Goal: Task Accomplishment & Management: Complete application form

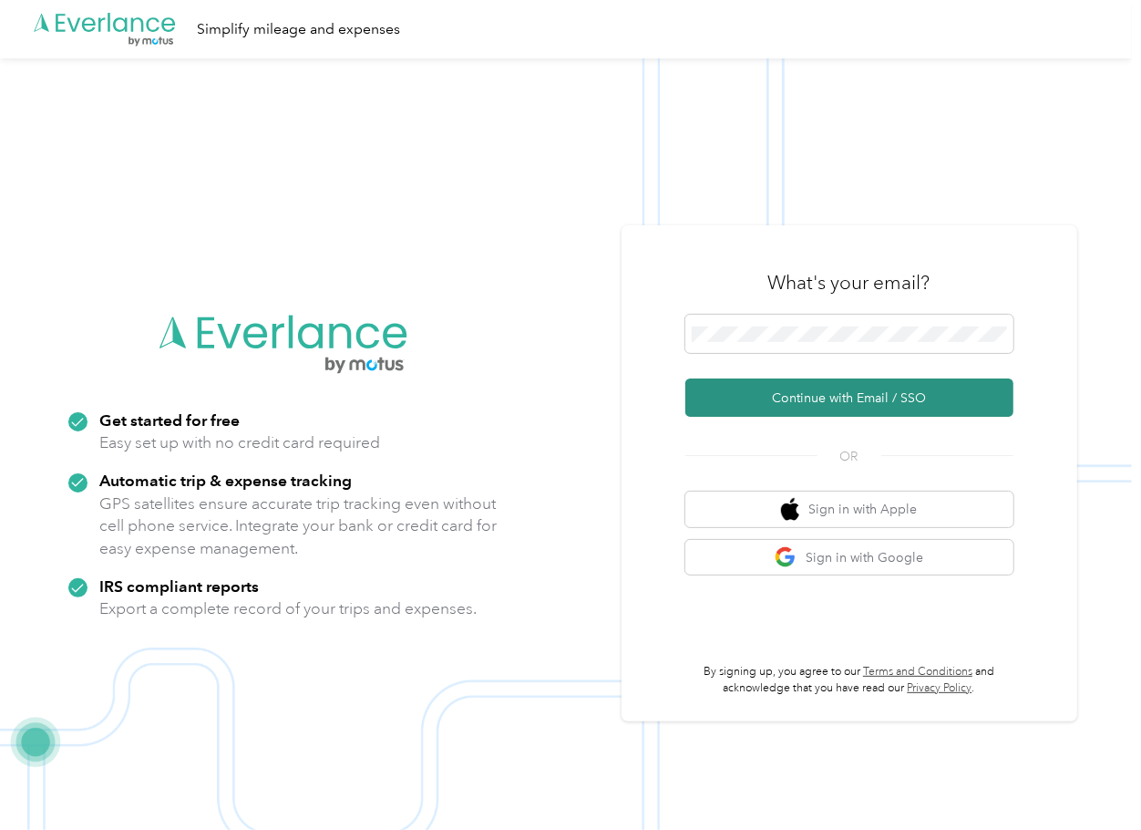
click at [739, 389] on button "Continue with Email / SSO" at bounding box center [850, 397] width 328 height 38
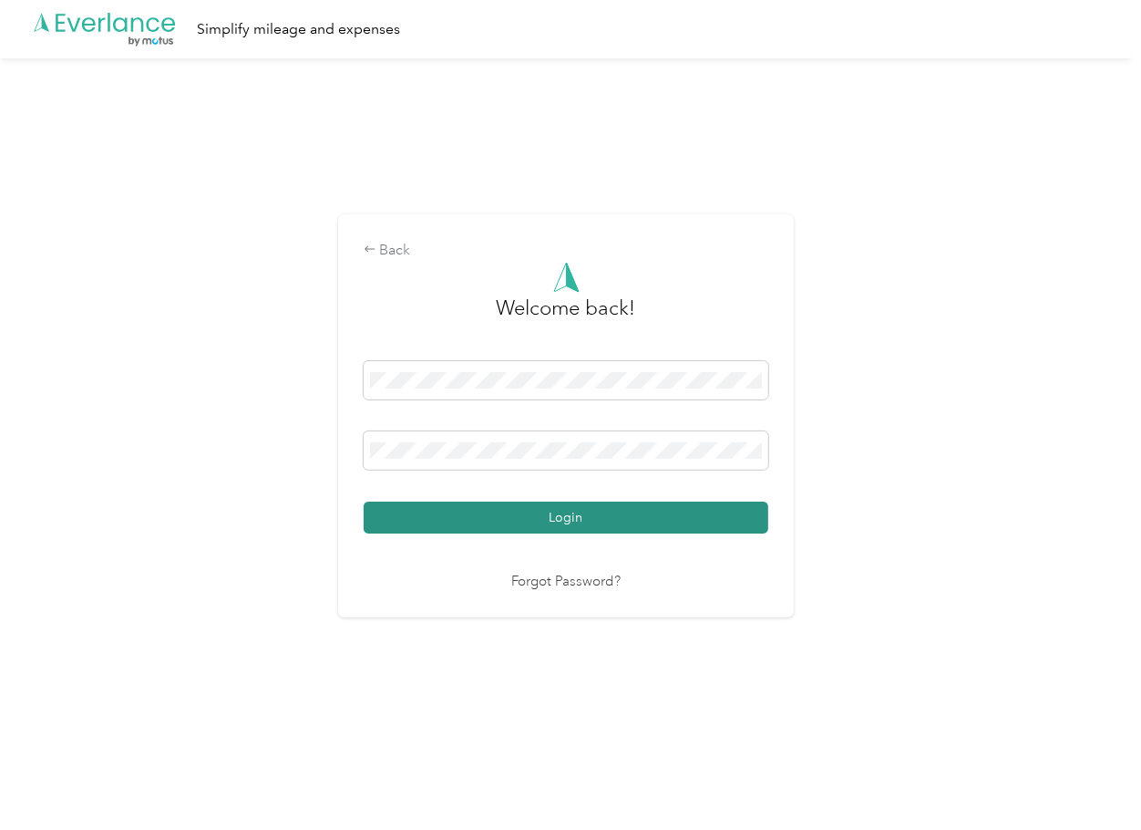
click at [450, 521] on button "Login" at bounding box center [566, 517] width 405 height 32
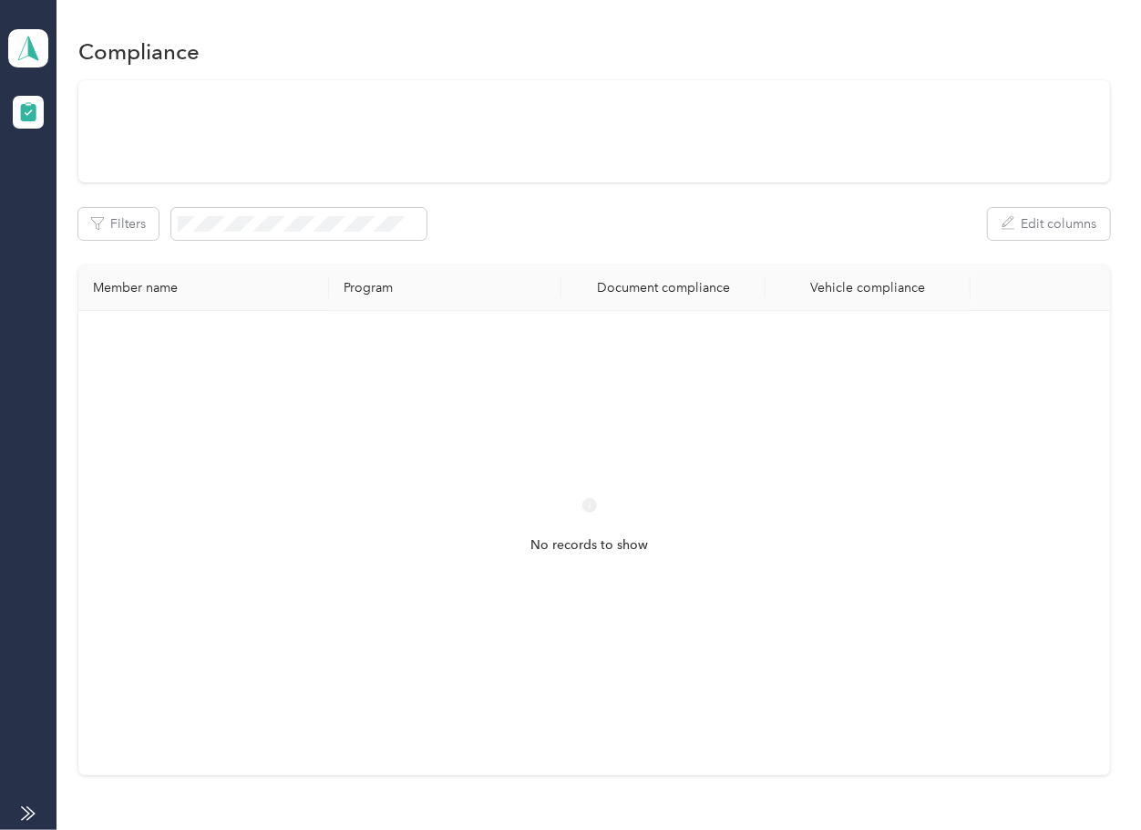
click at [639, 250] on div "Filters Edit columns Member name Program Document compliance Vehicle compliance…" at bounding box center [593, 427] width 1031 height 695
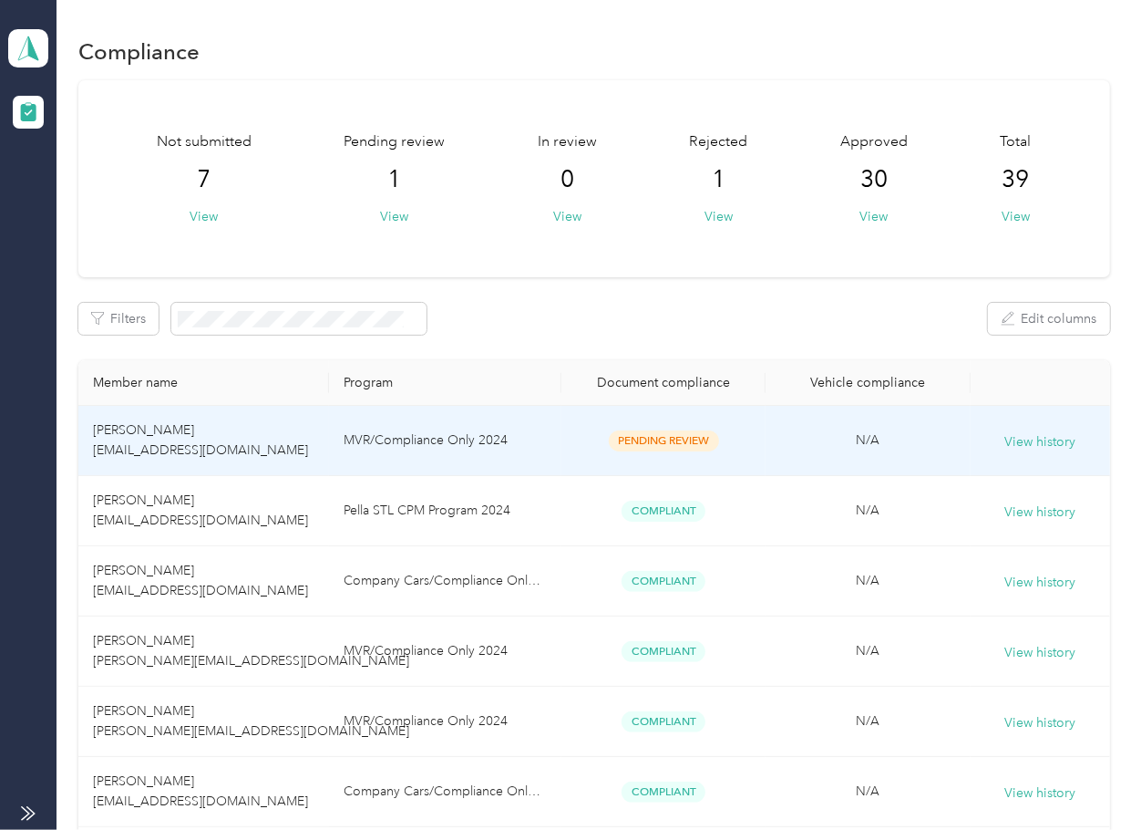
click at [505, 451] on td "MVR/Compliance Only 2024" at bounding box center [445, 441] width 232 height 70
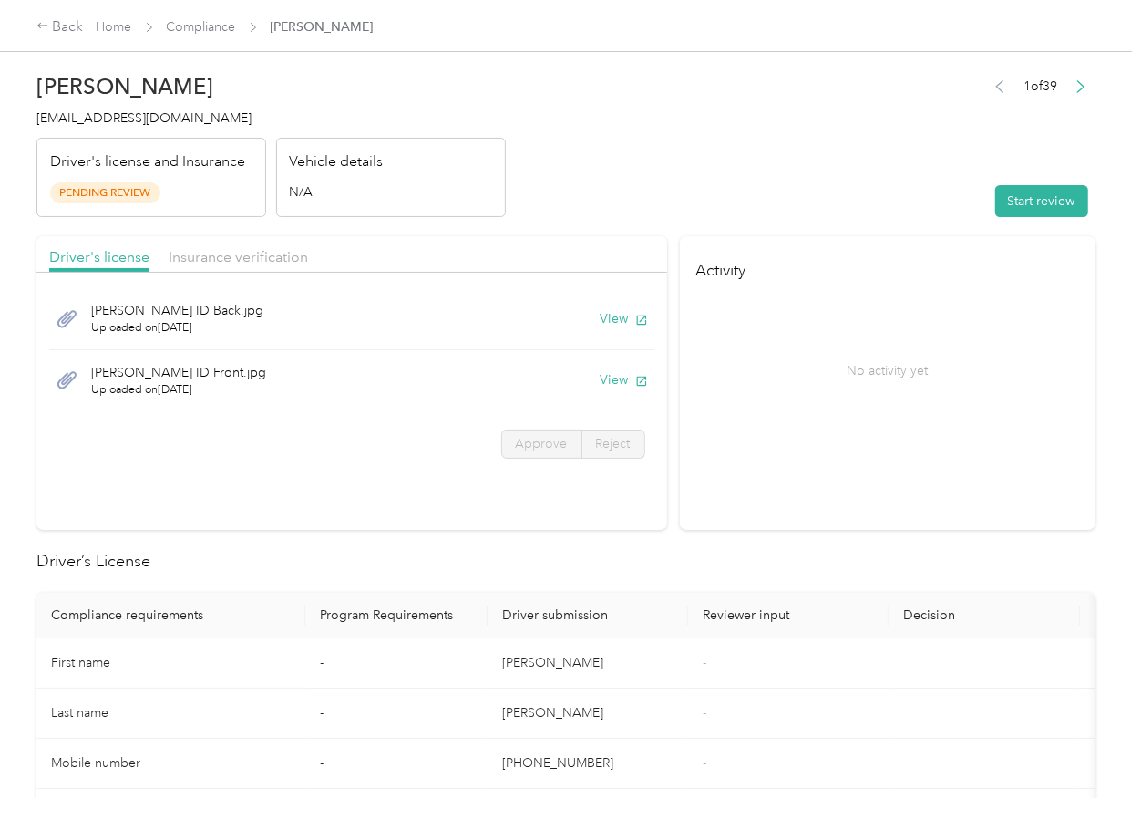
click at [721, 249] on h4 "Activity" at bounding box center [888, 264] width 416 height 57
click at [603, 318] on button "View" at bounding box center [624, 318] width 47 height 19
click at [611, 378] on button "View" at bounding box center [624, 379] width 47 height 19
drag, startPoint x: 537, startPoint y: 225, endPoint x: 310, endPoint y: 255, distance: 229.0
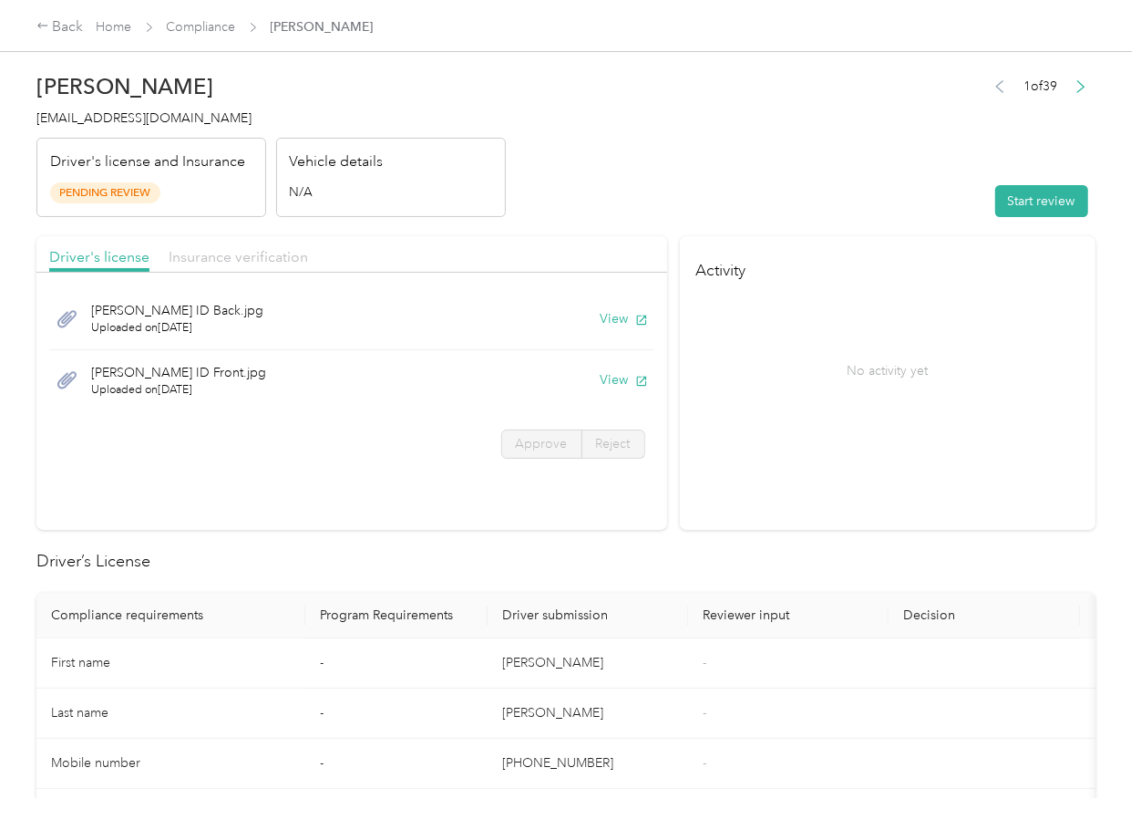
click at [272, 255] on span "Insurance verification" at bounding box center [238, 256] width 139 height 17
click at [253, 263] on span "Insurance verification" at bounding box center [238, 256] width 139 height 17
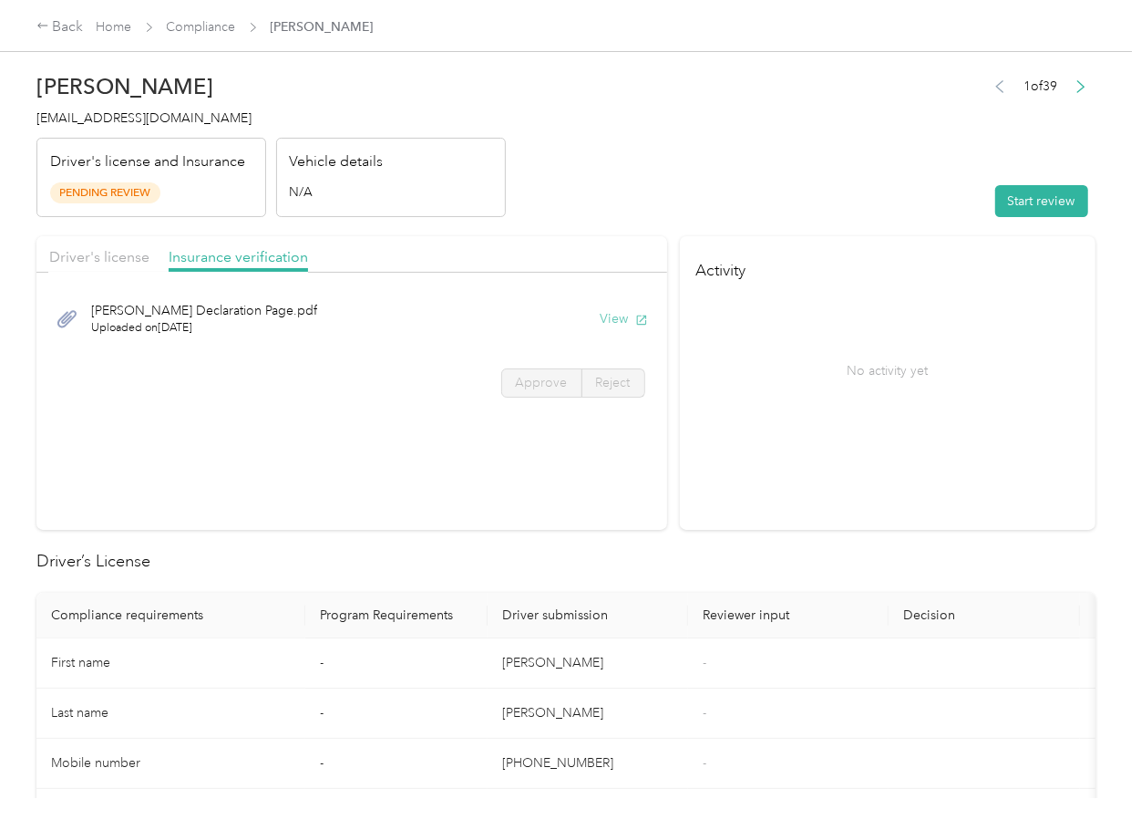
click at [601, 321] on button "View" at bounding box center [624, 318] width 47 height 19
click at [1016, 191] on button "Start review" at bounding box center [1041, 201] width 93 height 32
drag, startPoint x: 119, startPoint y: 255, endPoint x: 220, endPoint y: 274, distance: 102.1
click at [119, 255] on span "Driver's license" at bounding box center [99, 256] width 100 height 17
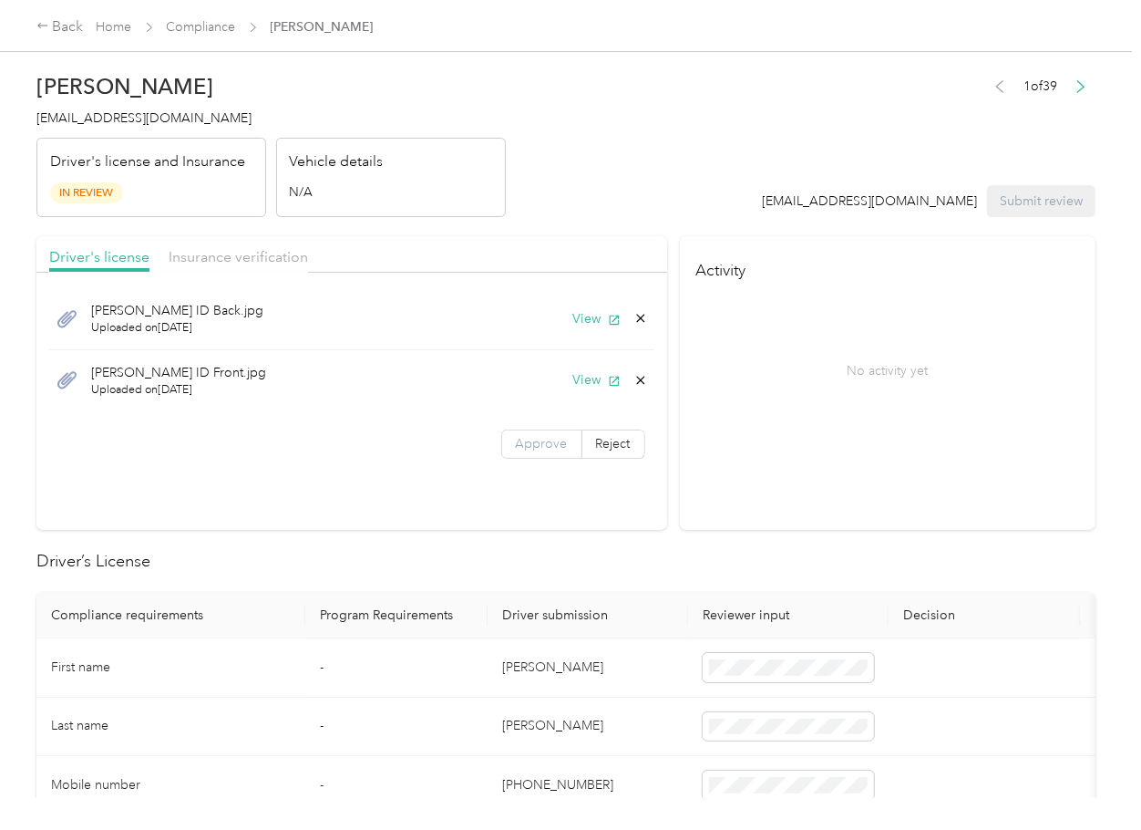
click at [541, 448] on span "Approve" at bounding box center [542, 443] width 52 height 15
click at [258, 262] on span "Insurance verification" at bounding box center [238, 256] width 139 height 17
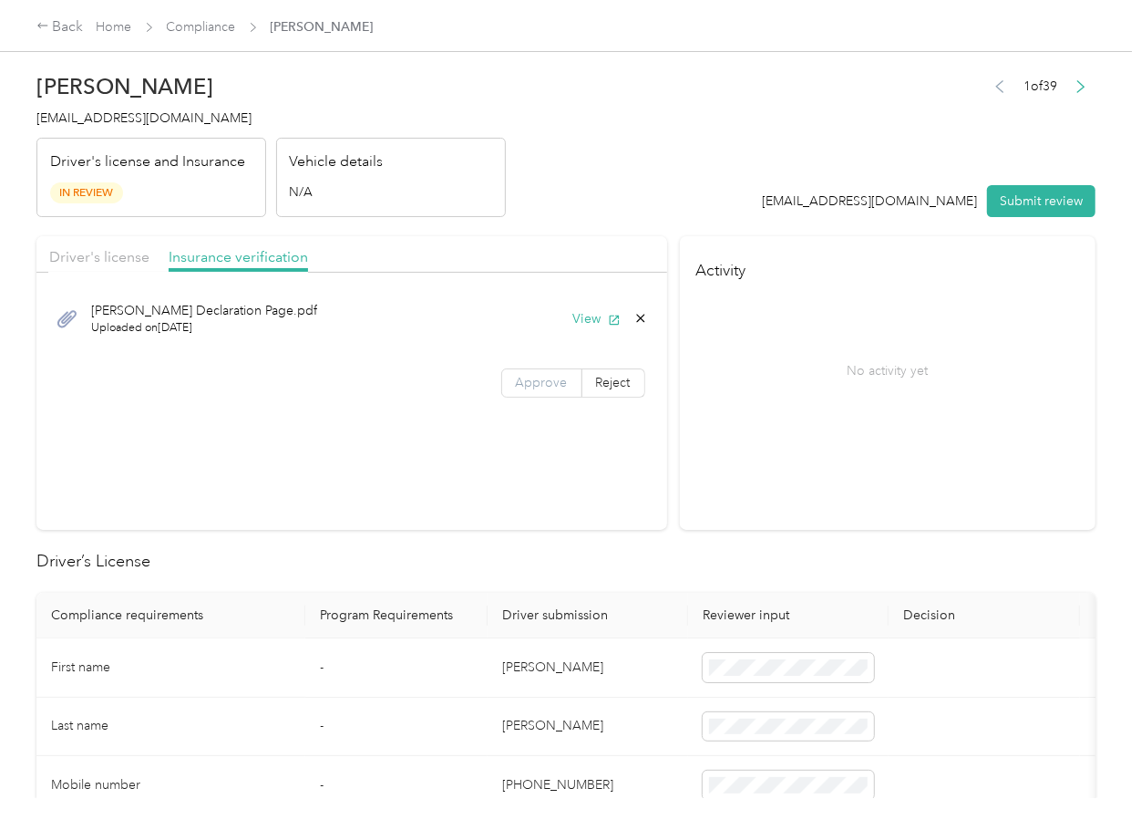
click at [528, 379] on span "Approve" at bounding box center [542, 382] width 52 height 15
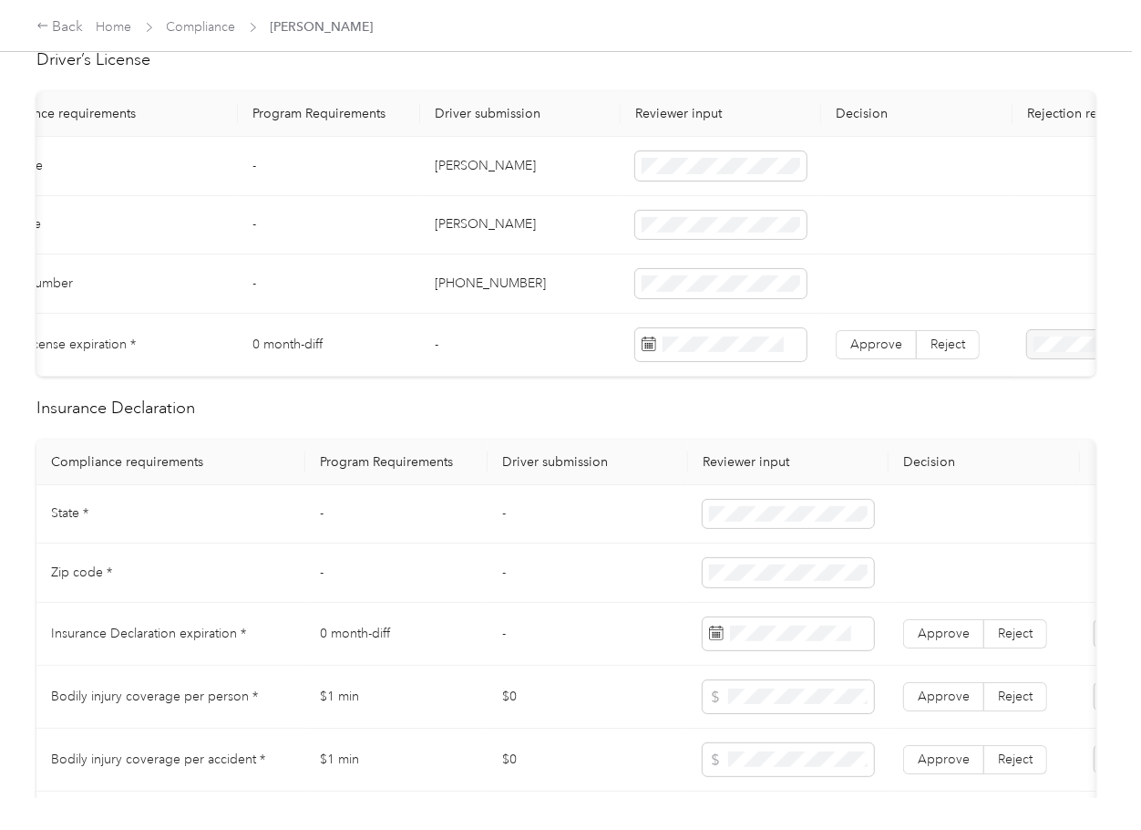
scroll to position [486, 0]
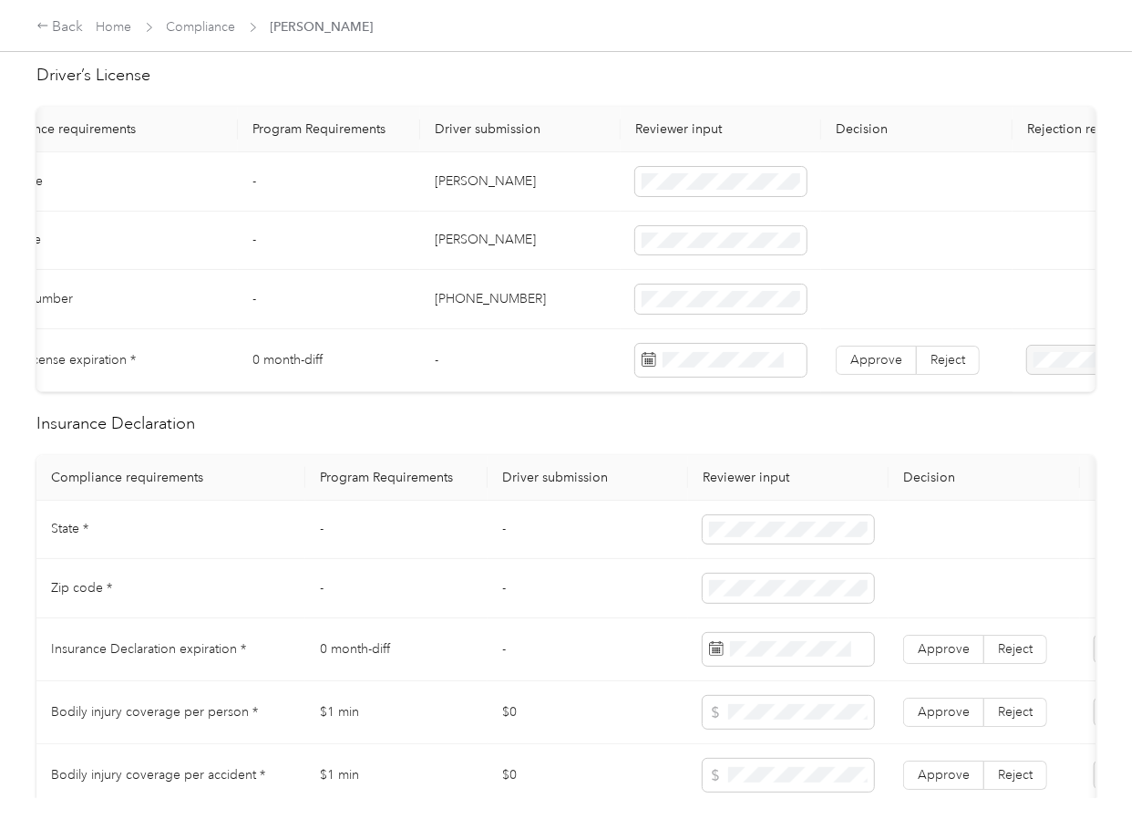
click at [449, 182] on td "[PERSON_NAME]" at bounding box center [520, 181] width 201 height 59
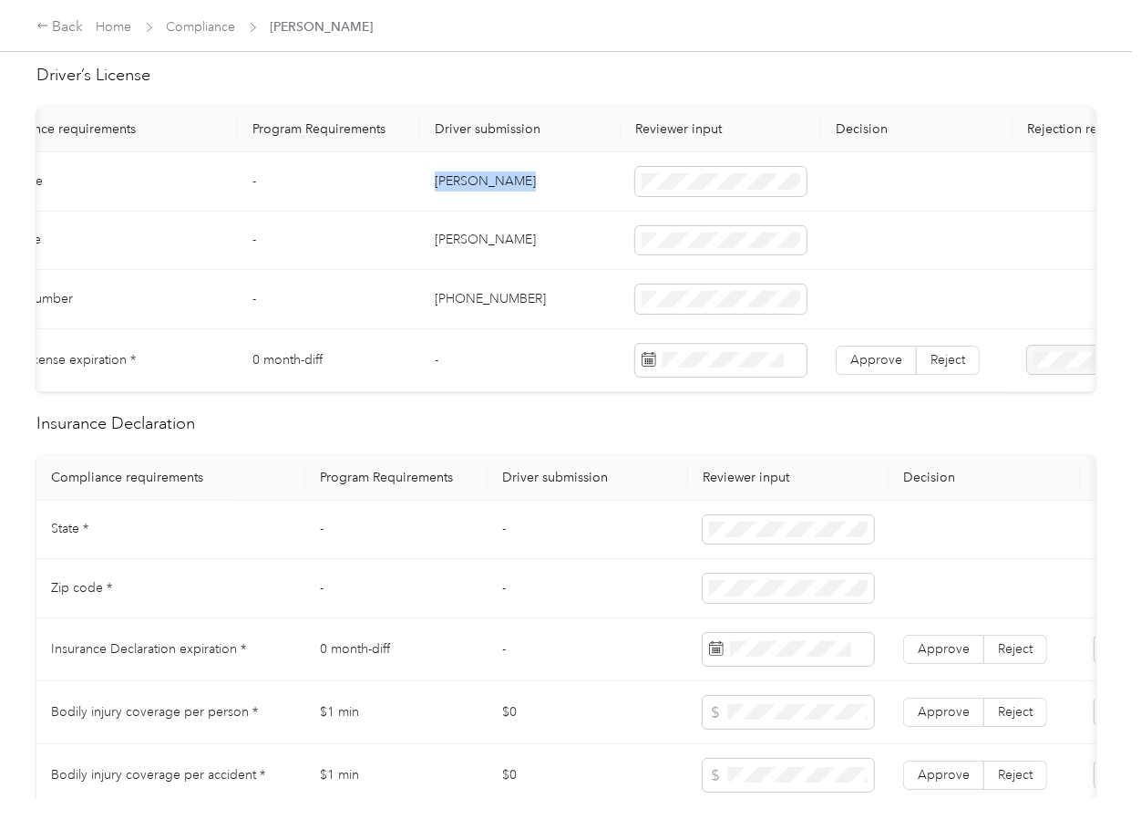
click at [449, 182] on td "[PERSON_NAME]" at bounding box center [520, 181] width 201 height 59
copy td "[PERSON_NAME]"
click at [862, 354] on span "Approve" at bounding box center [877, 359] width 52 height 15
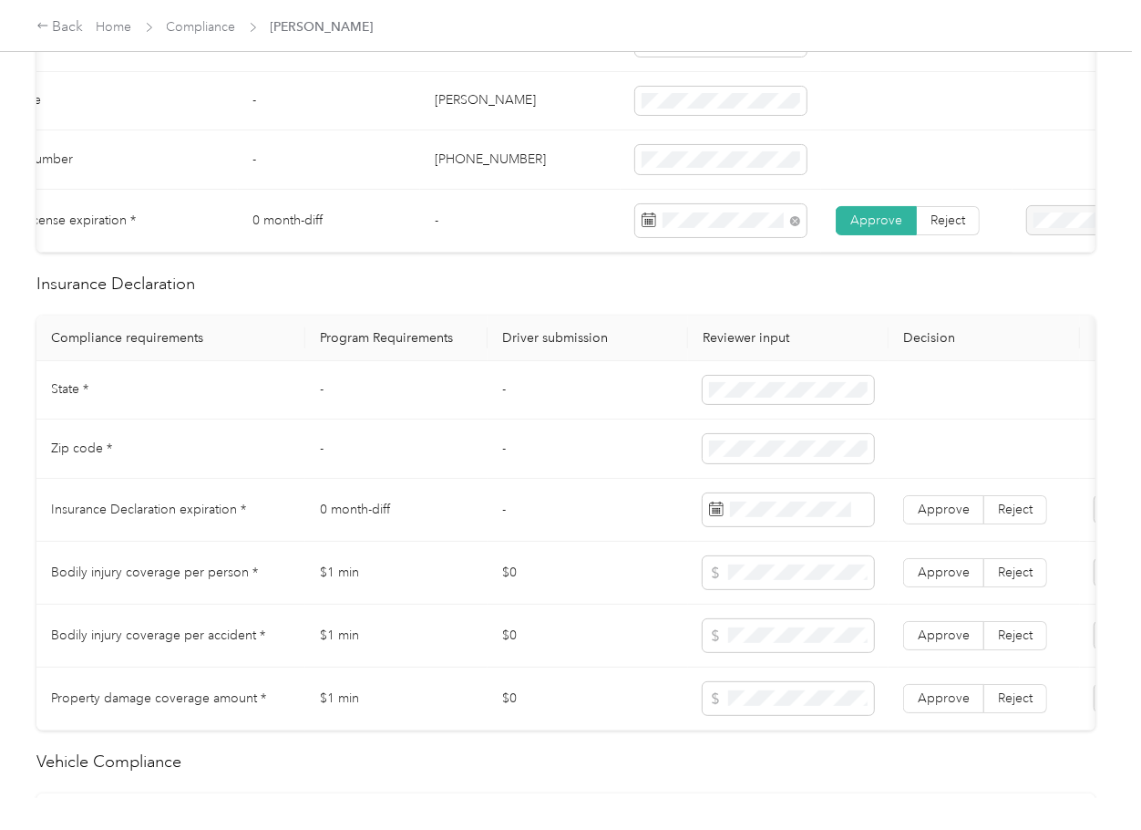
scroll to position [729, 0]
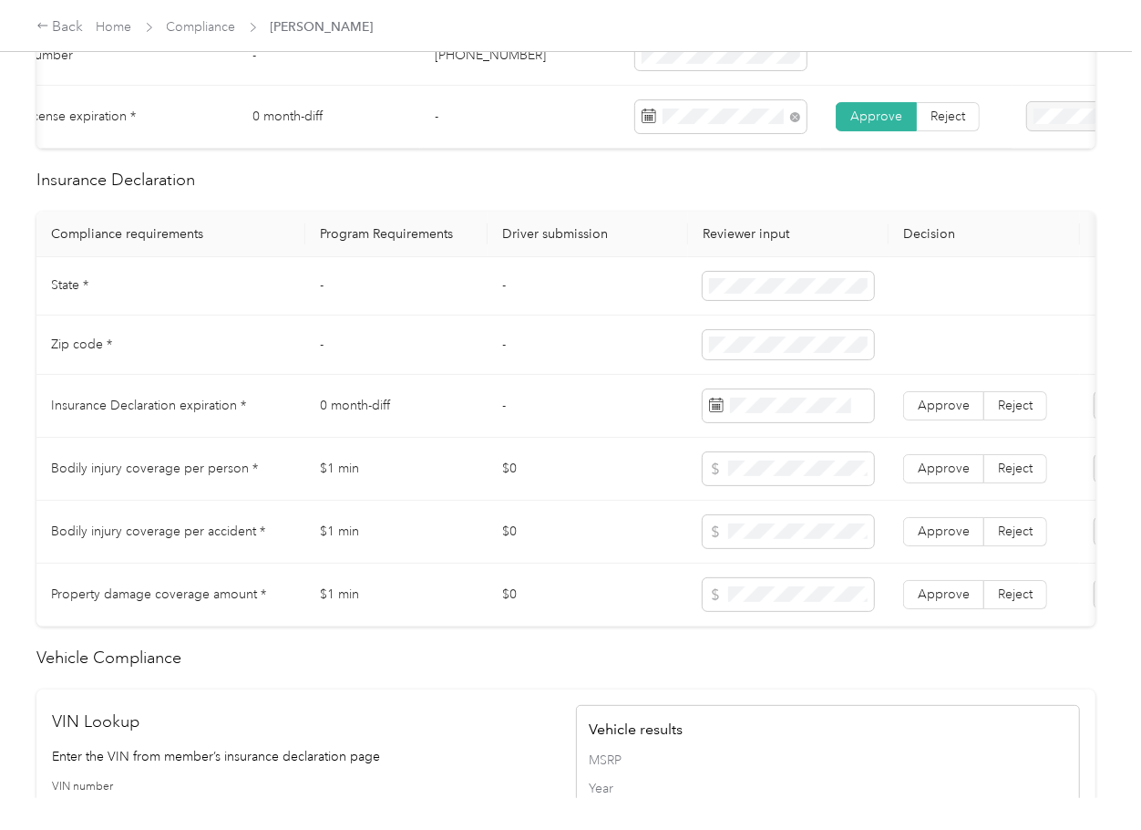
click at [0, 272] on html "Back Home Compliance [PERSON_NAME] [PERSON_NAME] [EMAIL_ADDRESS][DOMAIN_NAME] D…" at bounding box center [566, 415] width 1132 height 830
click at [937, 413] on span "Approve" at bounding box center [944, 404] width 52 height 15
click at [555, 456] on td "$0" at bounding box center [588, 469] width 201 height 63
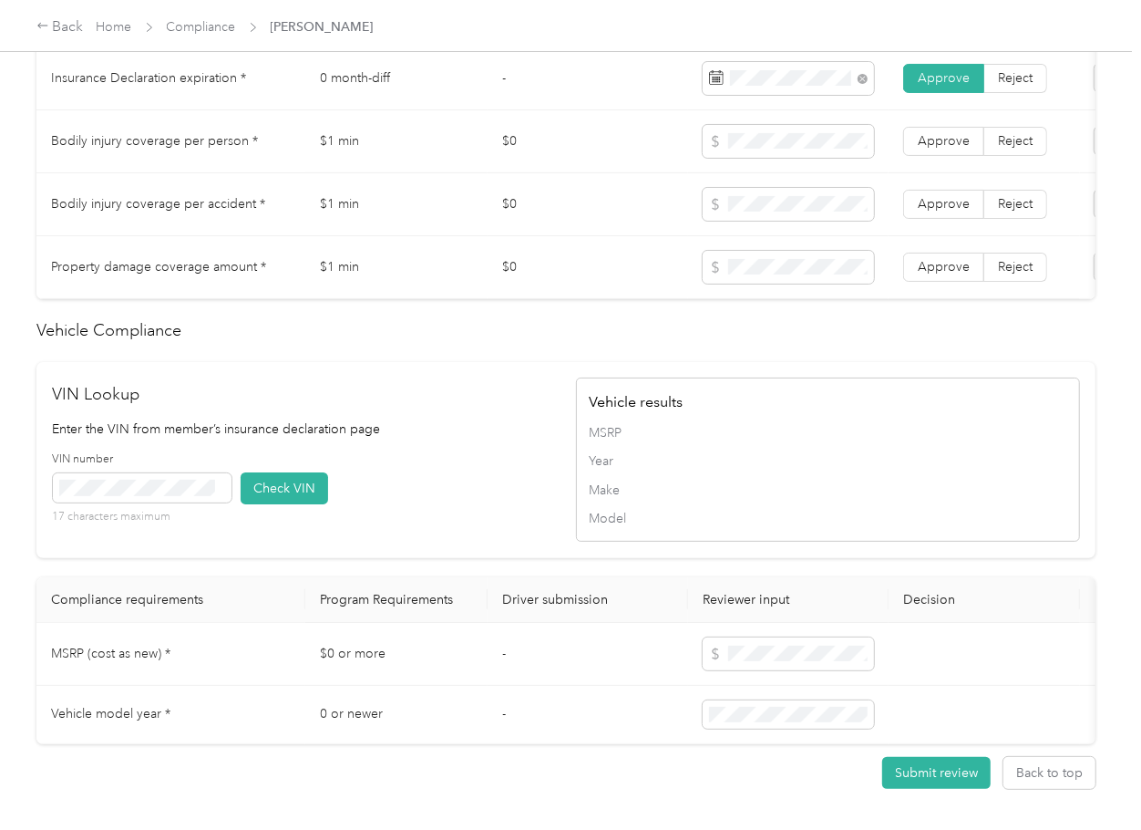
scroll to position [1208, 0]
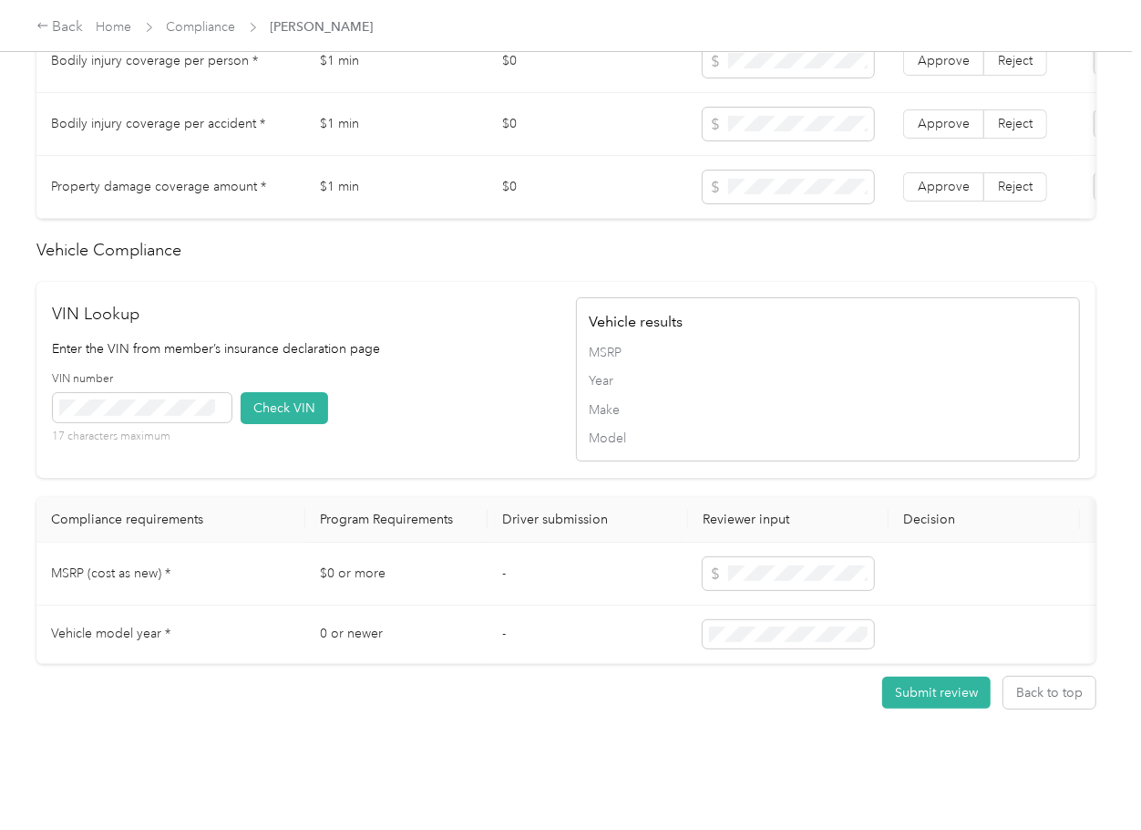
drag, startPoint x: 473, startPoint y: 416, endPoint x: 227, endPoint y: 391, distance: 247.4
click at [473, 416] on div "VIN number 17 characters maximum Check VIN" at bounding box center [305, 414] width 504 height 87
click at [239, 371] on div "VIN number 17 characters maximum Check VIN" at bounding box center [305, 414] width 504 height 87
click at [310, 392] on button "Check VIN" at bounding box center [285, 408] width 88 height 32
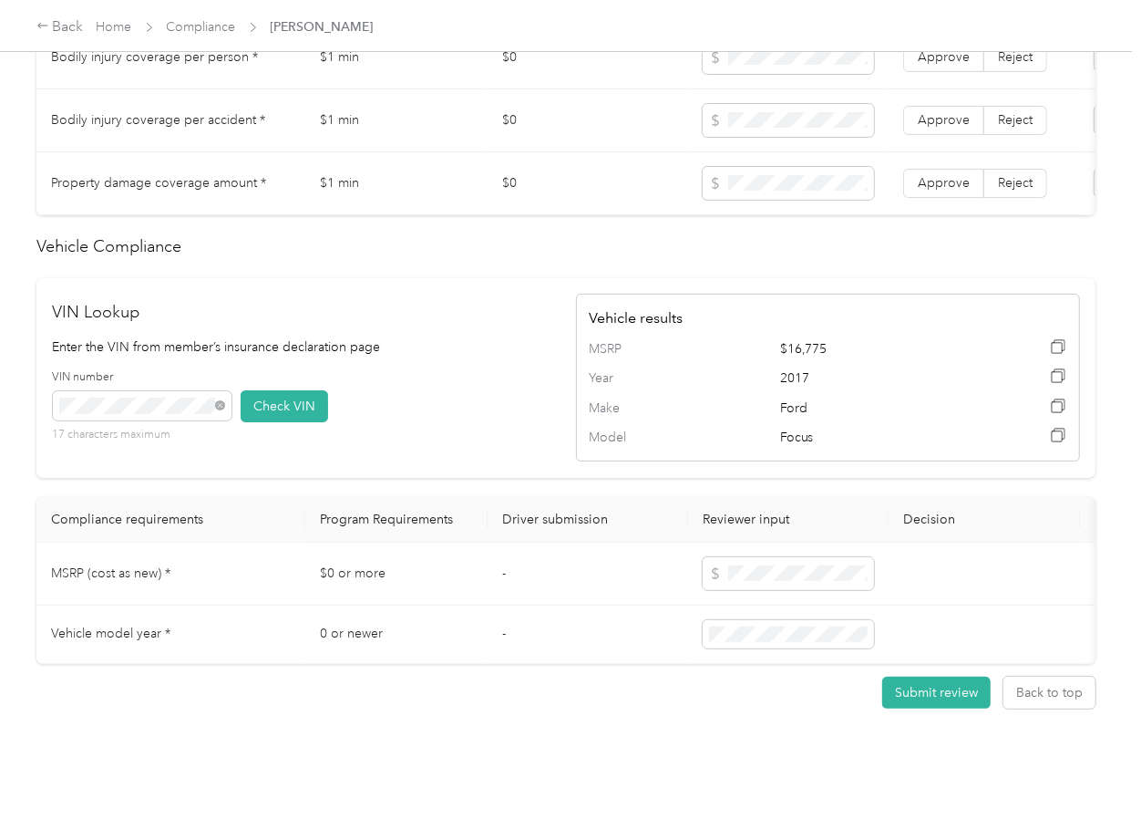
scroll to position [965, 0]
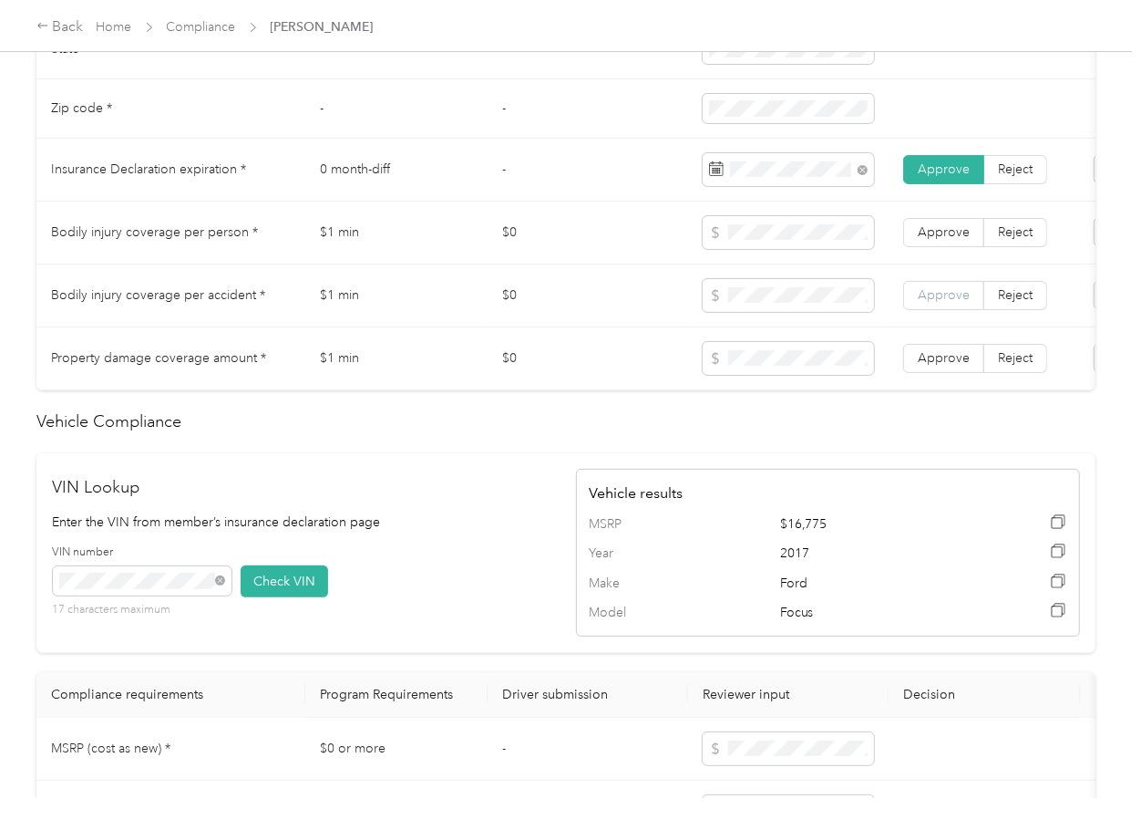
drag, startPoint x: 928, startPoint y: 373, endPoint x: 945, endPoint y: 304, distance: 71.4
click at [934, 351] on td "Approve Reject" at bounding box center [984, 358] width 191 height 63
click at [945, 297] on label "Approve" at bounding box center [943, 295] width 81 height 29
drag, startPoint x: 944, startPoint y: 239, endPoint x: 941, endPoint y: 300, distance: 61.2
click at [944, 238] on label "Approve" at bounding box center [943, 232] width 81 height 29
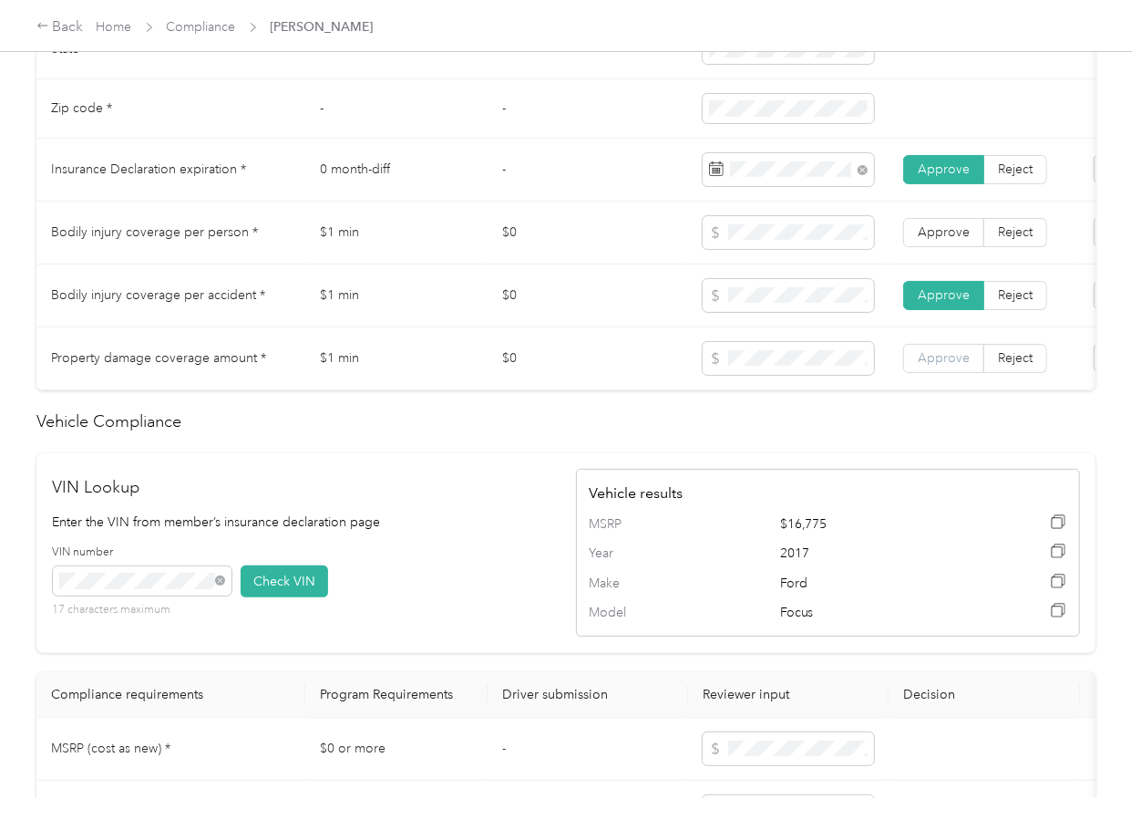
click at [929, 373] on label "Approve" at bounding box center [943, 358] width 81 height 29
click at [923, 240] on span "Approve" at bounding box center [944, 231] width 52 height 15
click at [657, 374] on tr "Property damage coverage amount * $1 min $0 Approve Reject" at bounding box center [678, 358] width 1285 height 63
click at [478, 293] on td "$1 min" at bounding box center [396, 295] width 182 height 63
click at [458, 326] on td "$1 min" at bounding box center [396, 295] width 182 height 63
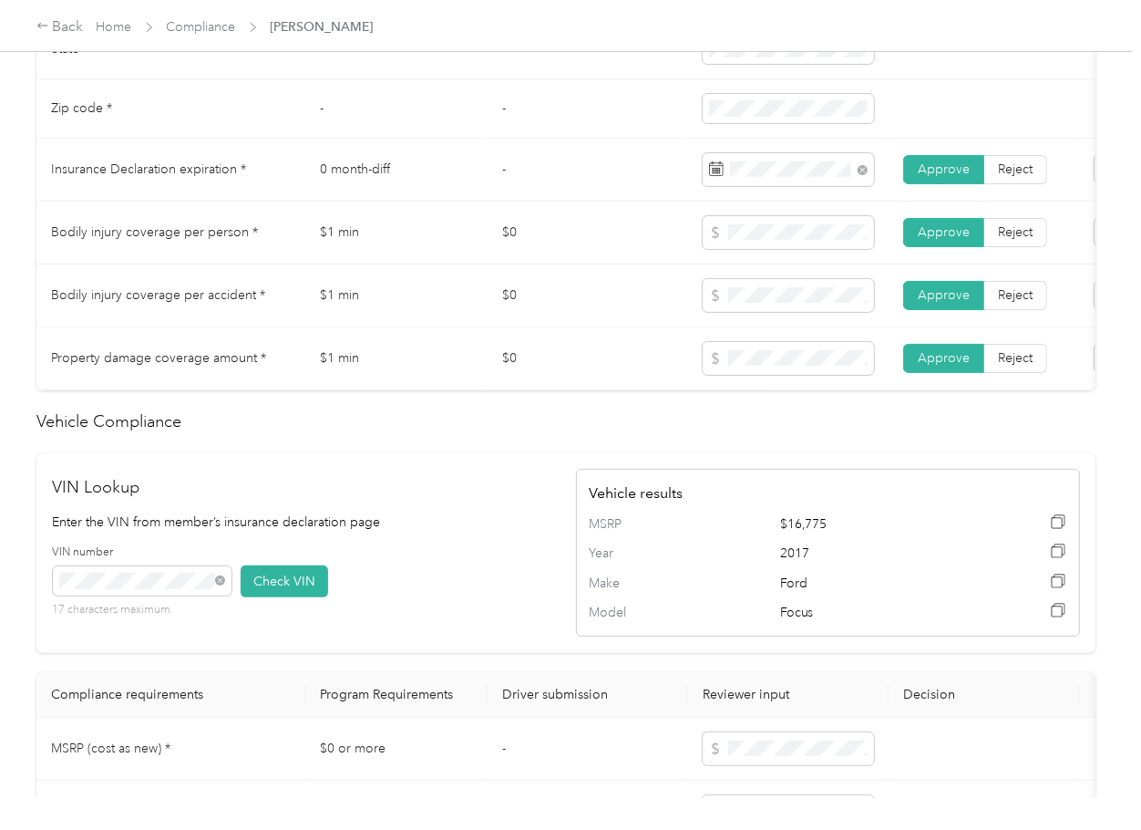
scroll to position [601, 0]
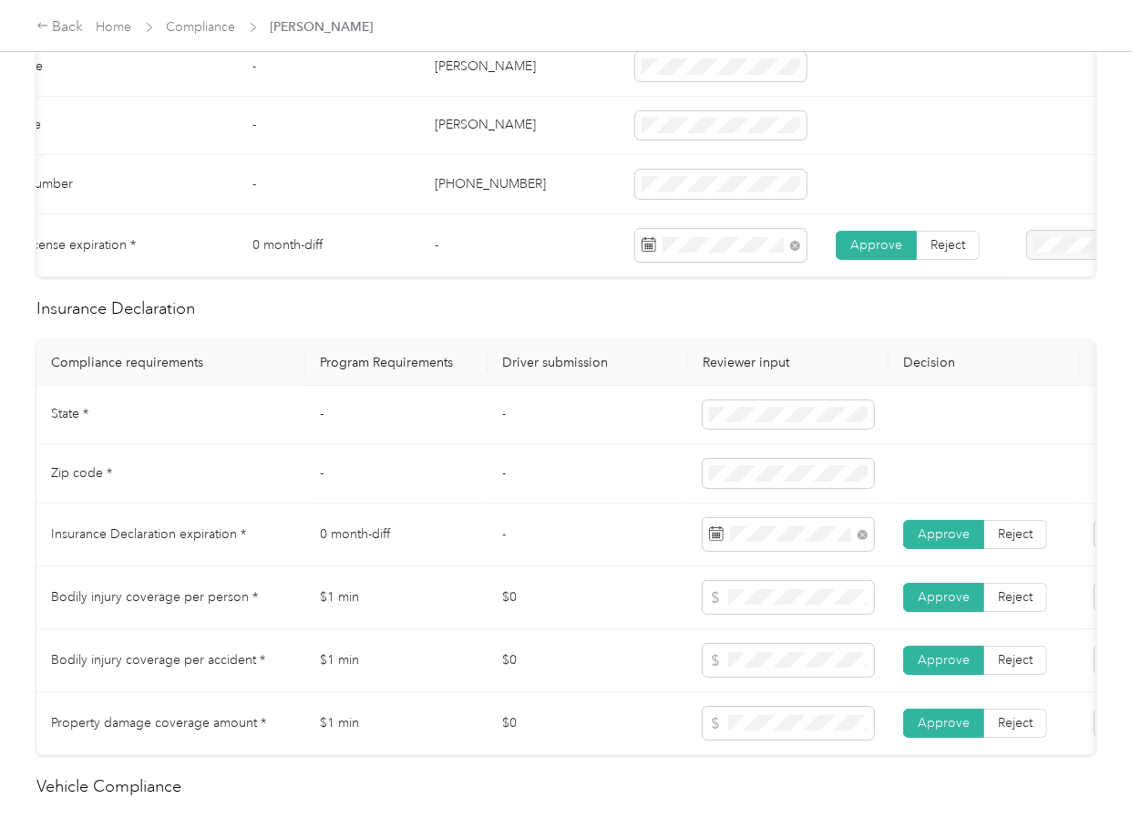
click at [475, 470] on td "-" at bounding box center [396, 473] width 182 height 59
click at [454, 460] on td "-" at bounding box center [396, 473] width 182 height 59
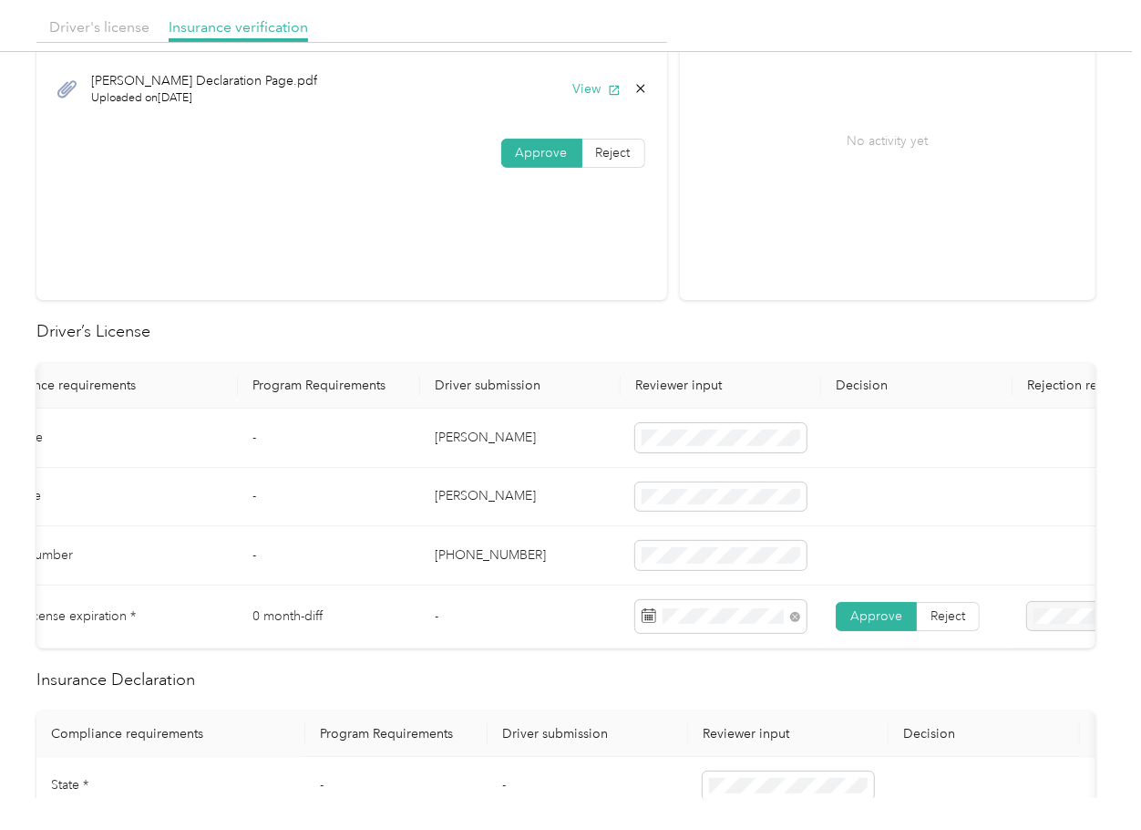
scroll to position [0, 0]
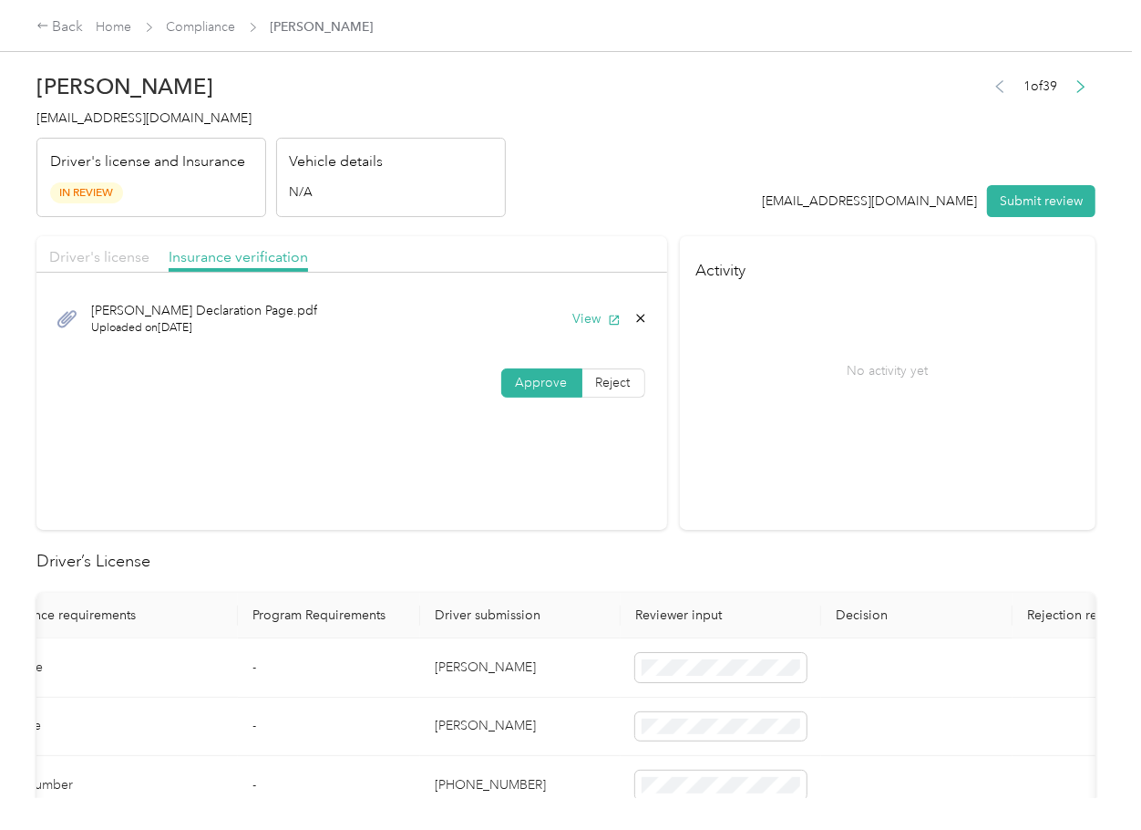
click at [115, 256] on span "Driver's license" at bounding box center [99, 256] width 100 height 17
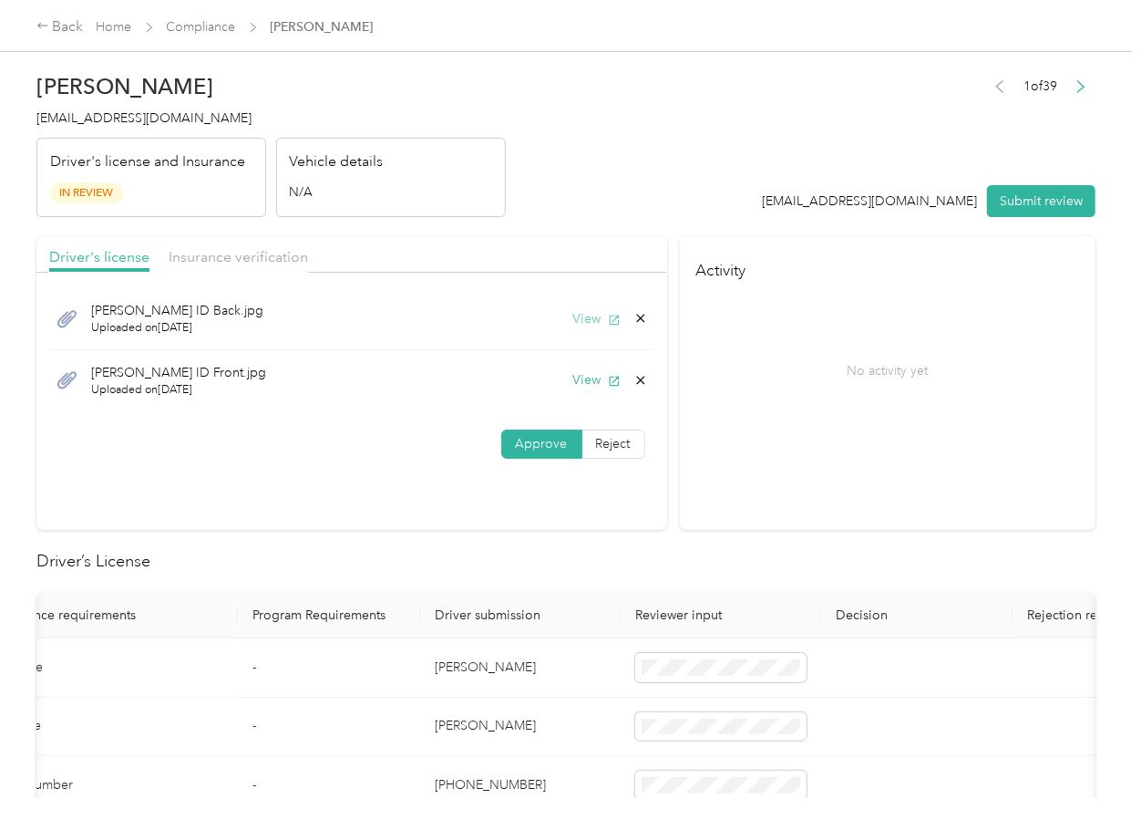
click at [608, 315] on icon "button" at bounding box center [614, 320] width 13 height 13
click at [637, 315] on icon at bounding box center [641, 318] width 15 height 15
click at [584, 328] on button "Yes" at bounding box center [590, 331] width 36 height 29
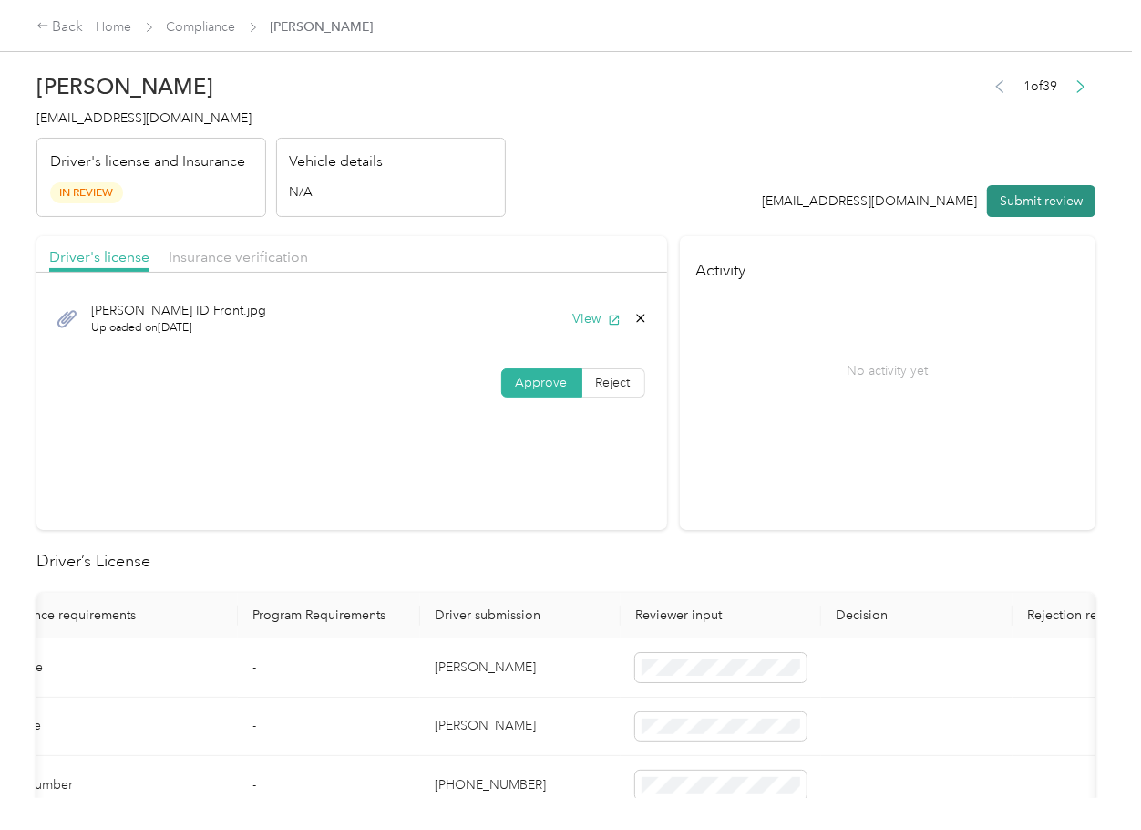
click at [1056, 205] on button "Submit review" at bounding box center [1041, 201] width 108 height 32
click at [139, 118] on span "[EMAIL_ADDRESS][DOMAIN_NAME]" at bounding box center [143, 117] width 215 height 15
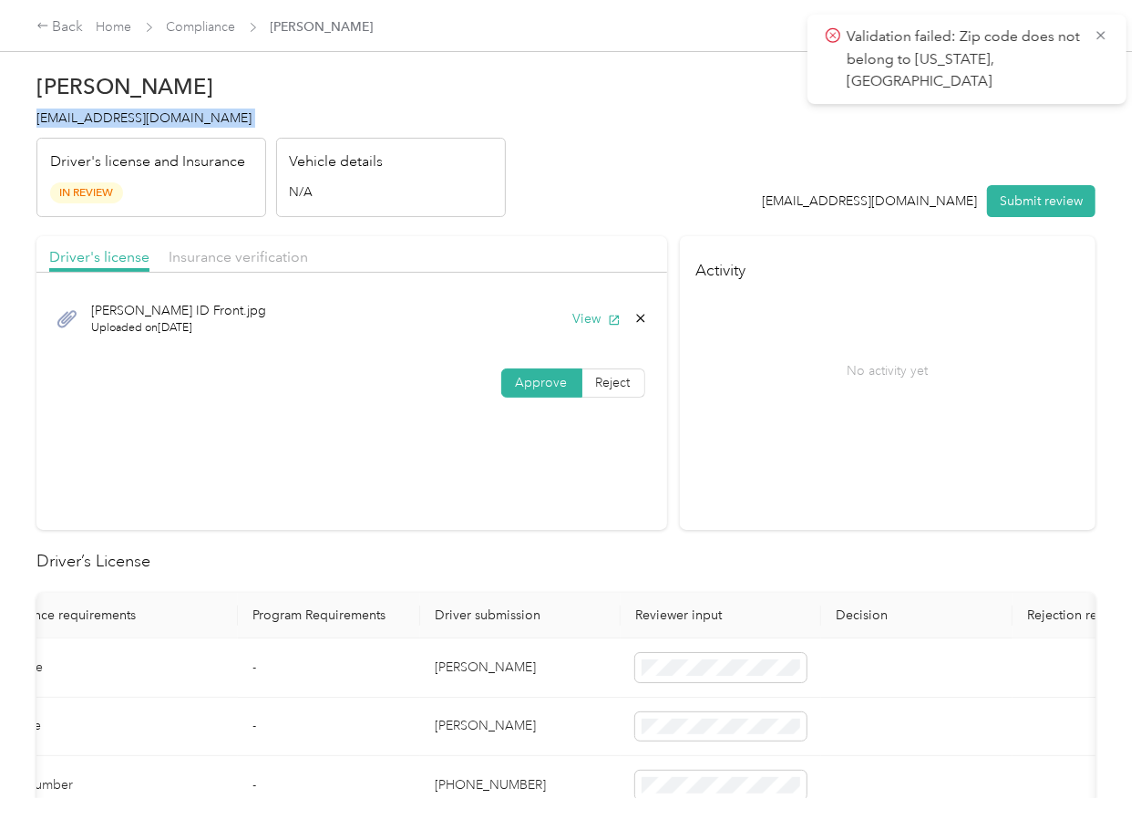
click at [139, 118] on span "[EMAIL_ADDRESS][DOMAIN_NAME]" at bounding box center [143, 117] width 215 height 15
copy span "[EMAIL_ADDRESS][DOMAIN_NAME]"
click at [257, 253] on span "Insurance verification" at bounding box center [238, 256] width 139 height 17
click at [593, 321] on button "View" at bounding box center [596, 318] width 47 height 19
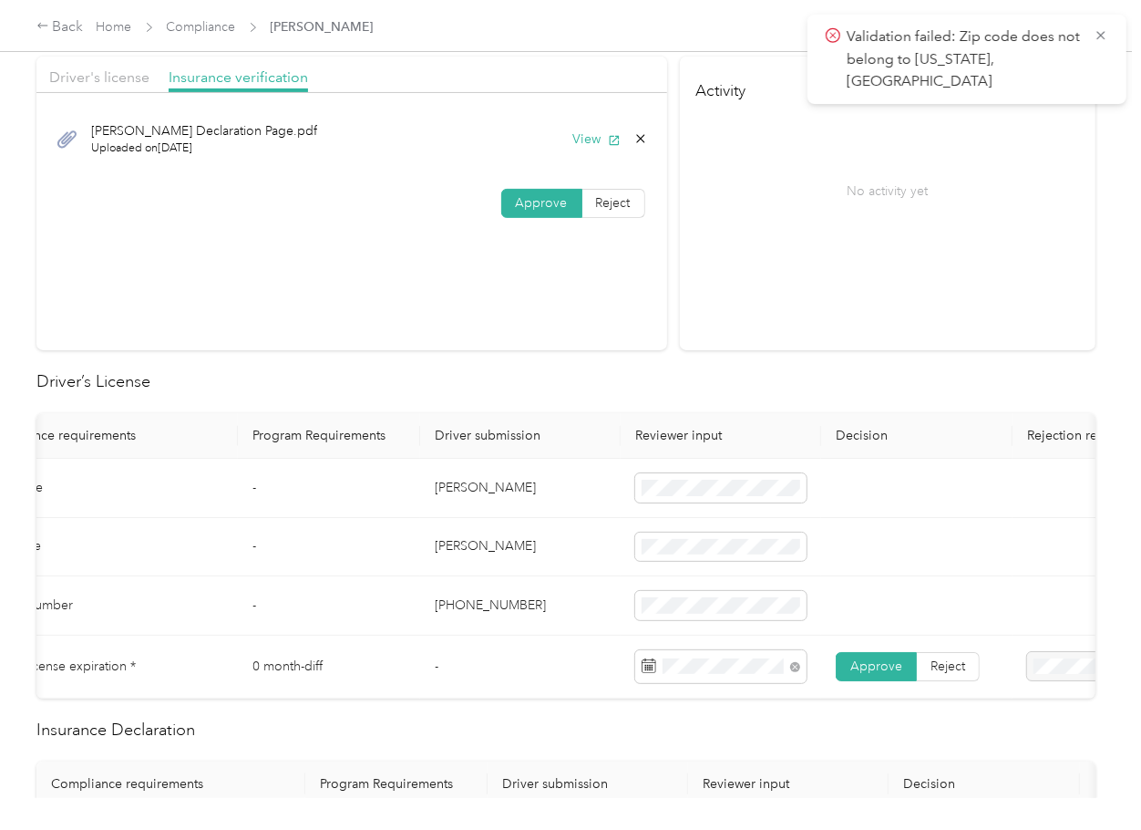
scroll to position [607, 0]
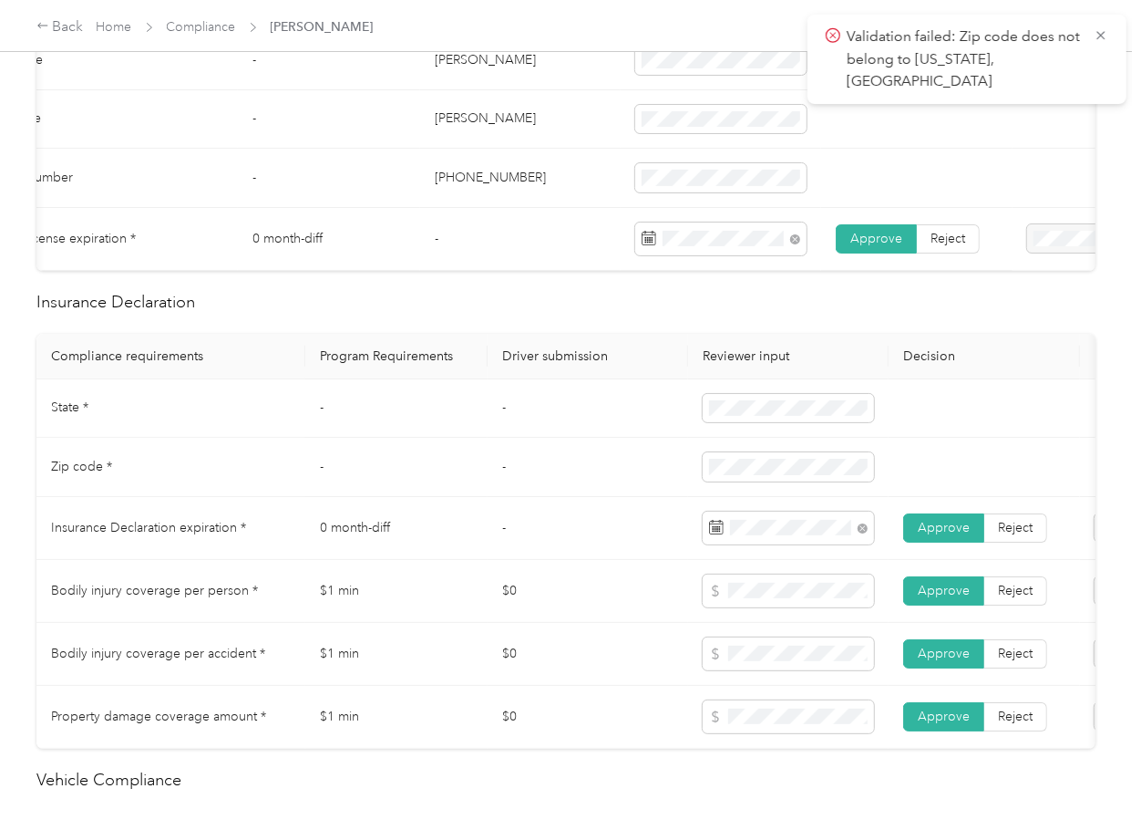
click at [644, 494] on td "-" at bounding box center [588, 467] width 201 height 59
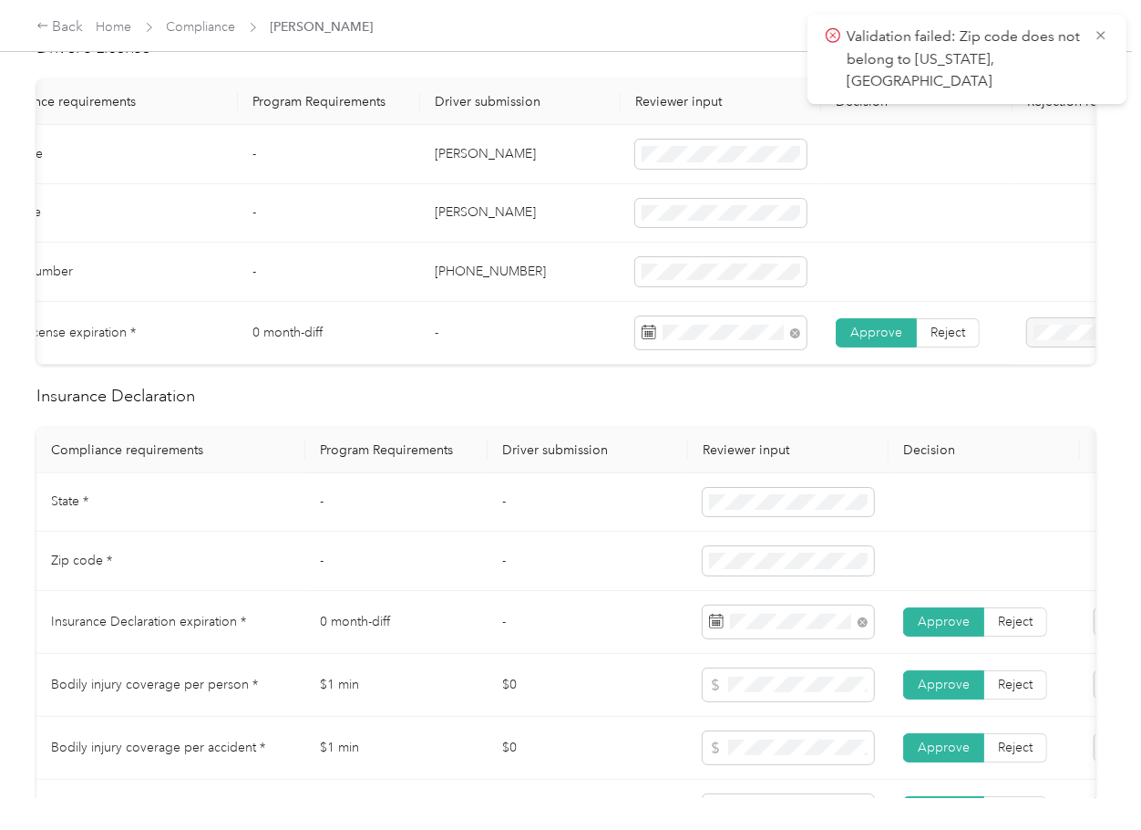
scroll to position [0, 0]
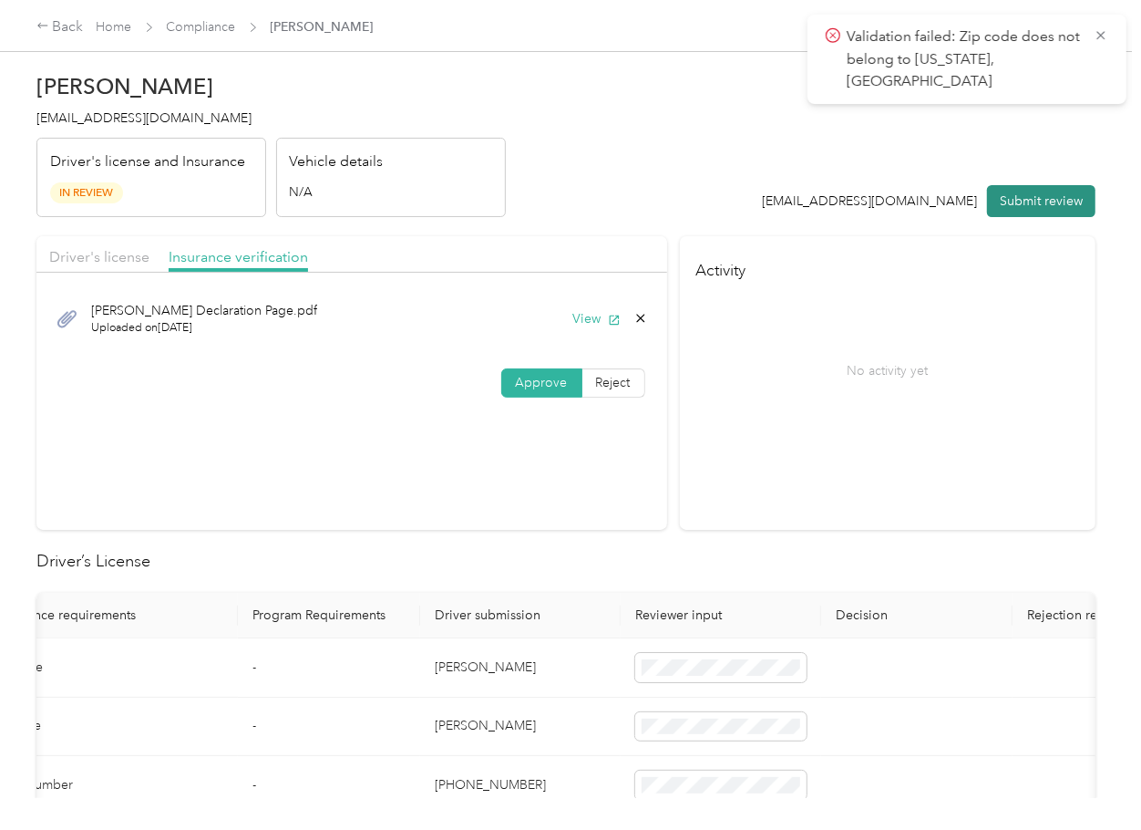
click at [1000, 204] on button "Submit review" at bounding box center [1041, 201] width 108 height 32
click at [1097, 38] on icon at bounding box center [1101, 35] width 15 height 16
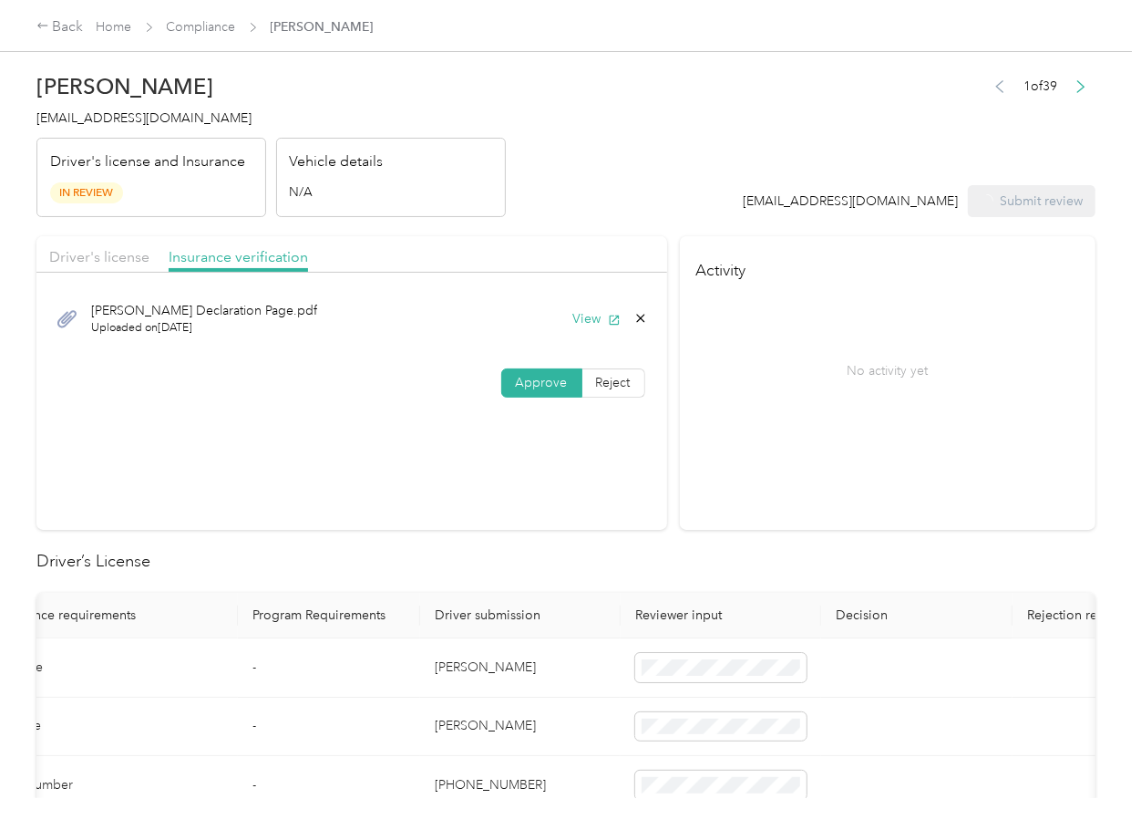
click at [127, 118] on span "[EMAIL_ADDRESS][DOMAIN_NAME]" at bounding box center [143, 117] width 215 height 15
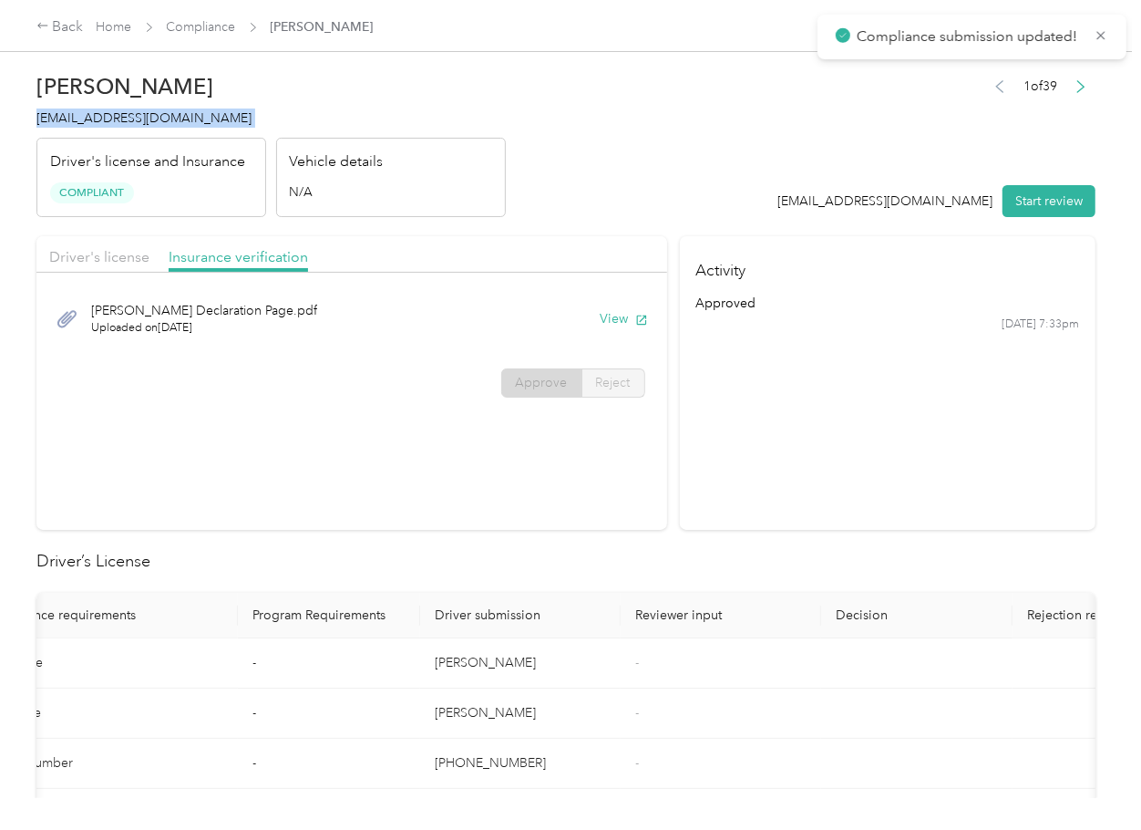
copy span "[EMAIL_ADDRESS][DOMAIN_NAME]"
click at [719, 463] on section "Activity approved [DATE] 7:33pm" at bounding box center [888, 383] width 416 height 294
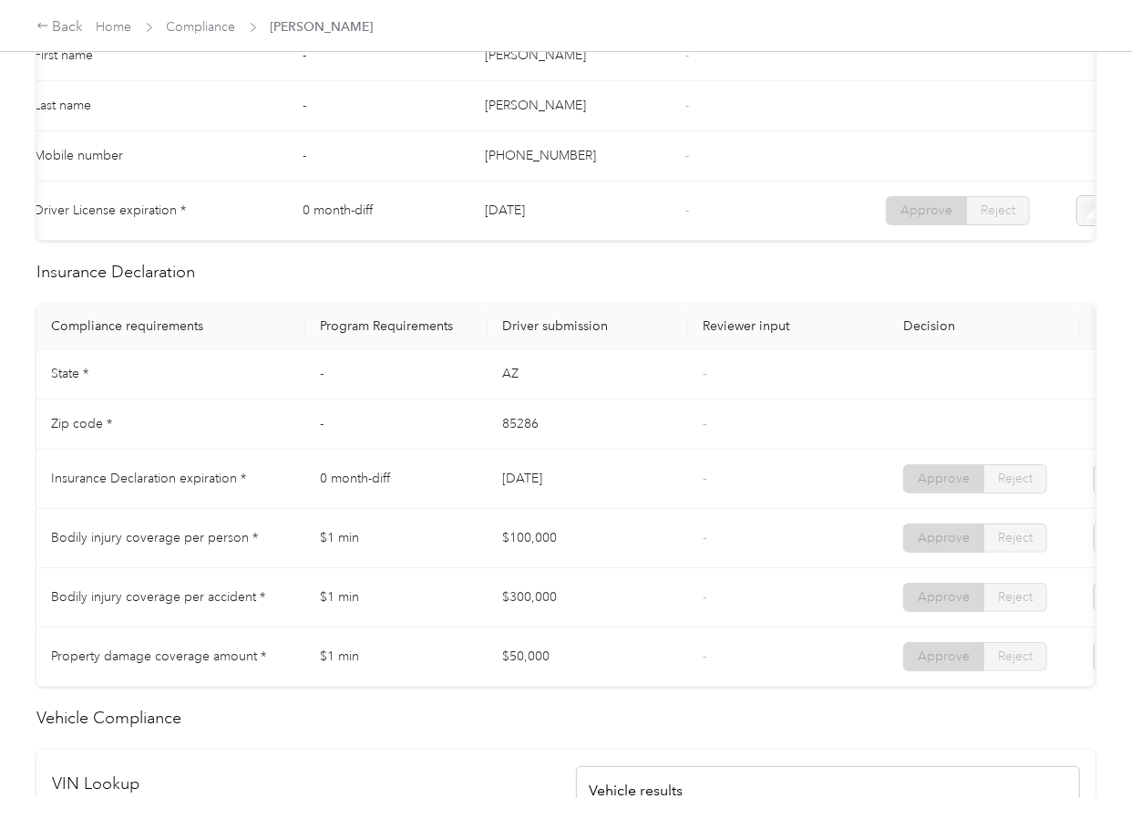
scroll to position [729, 0]
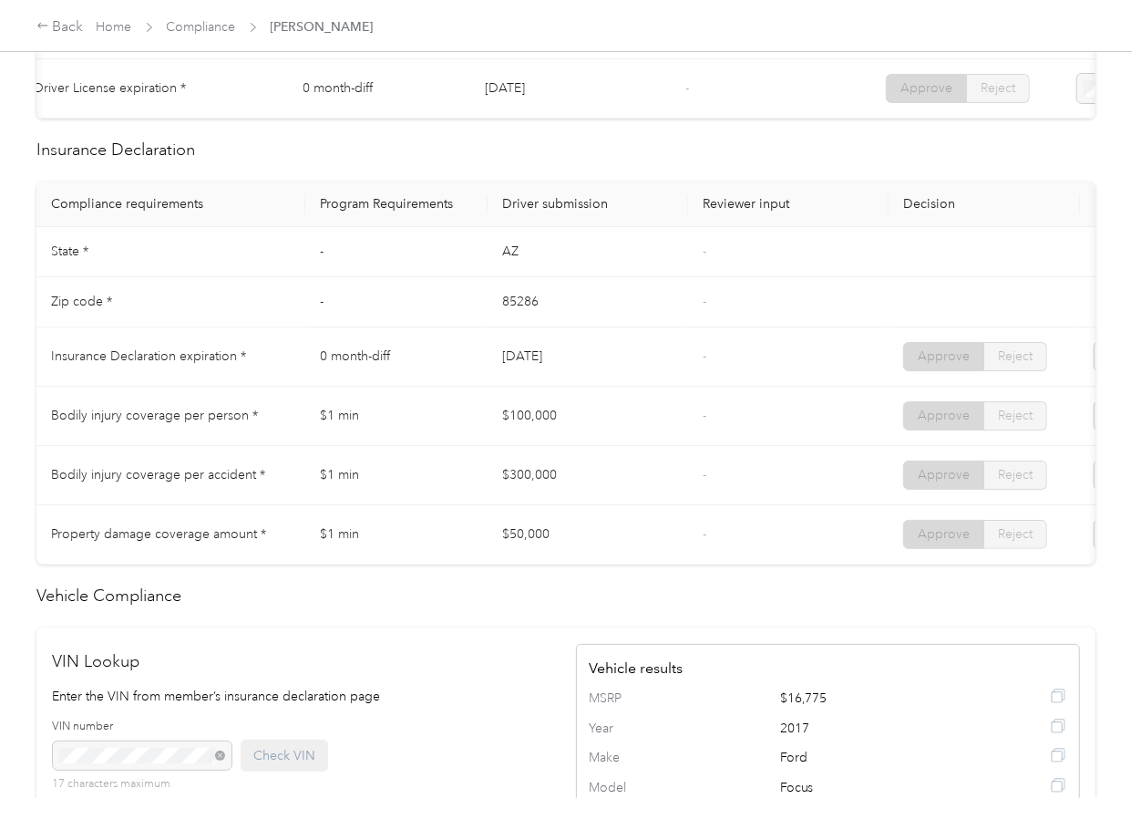
drag, startPoint x: 506, startPoint y: 357, endPoint x: 593, endPoint y: 372, distance: 88.7
click at [579, 363] on td "[DATE]" at bounding box center [588, 356] width 201 height 59
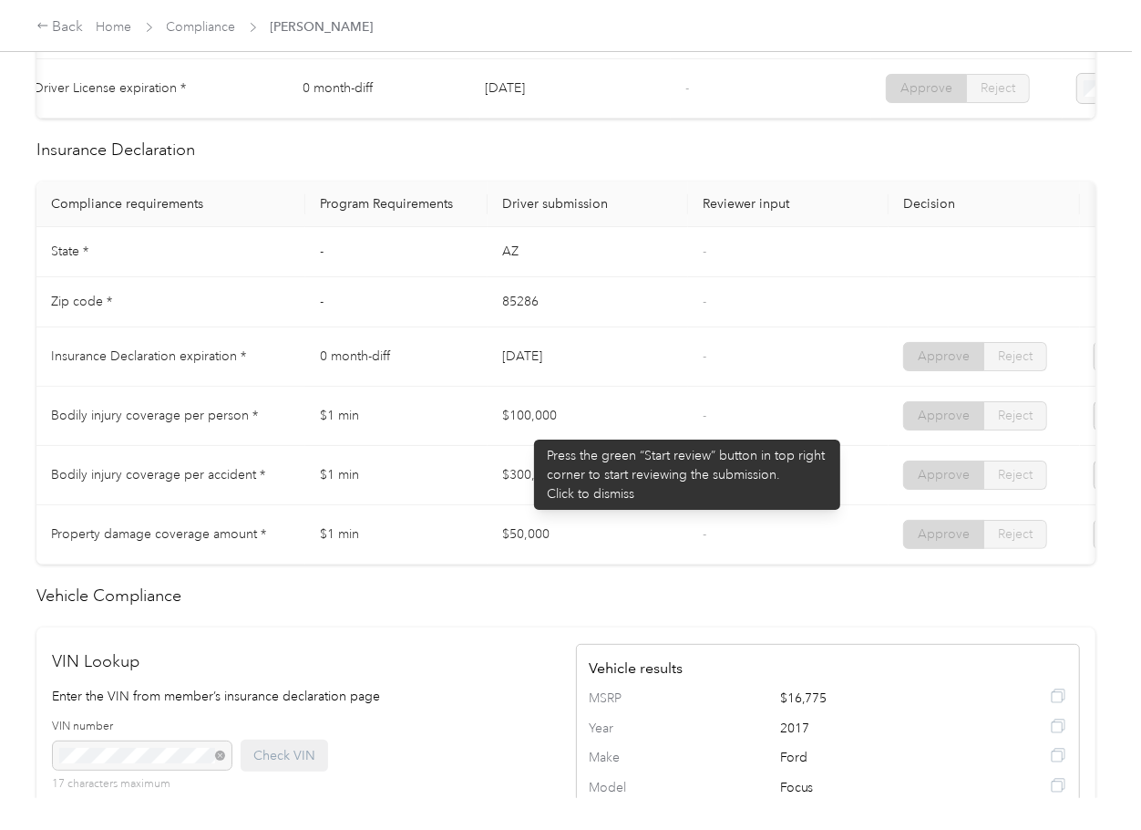
drag, startPoint x: 509, startPoint y: 422, endPoint x: 550, endPoint y: 479, distance: 69.8
click at [540, 436] on td "$100,000" at bounding box center [588, 416] width 201 height 59
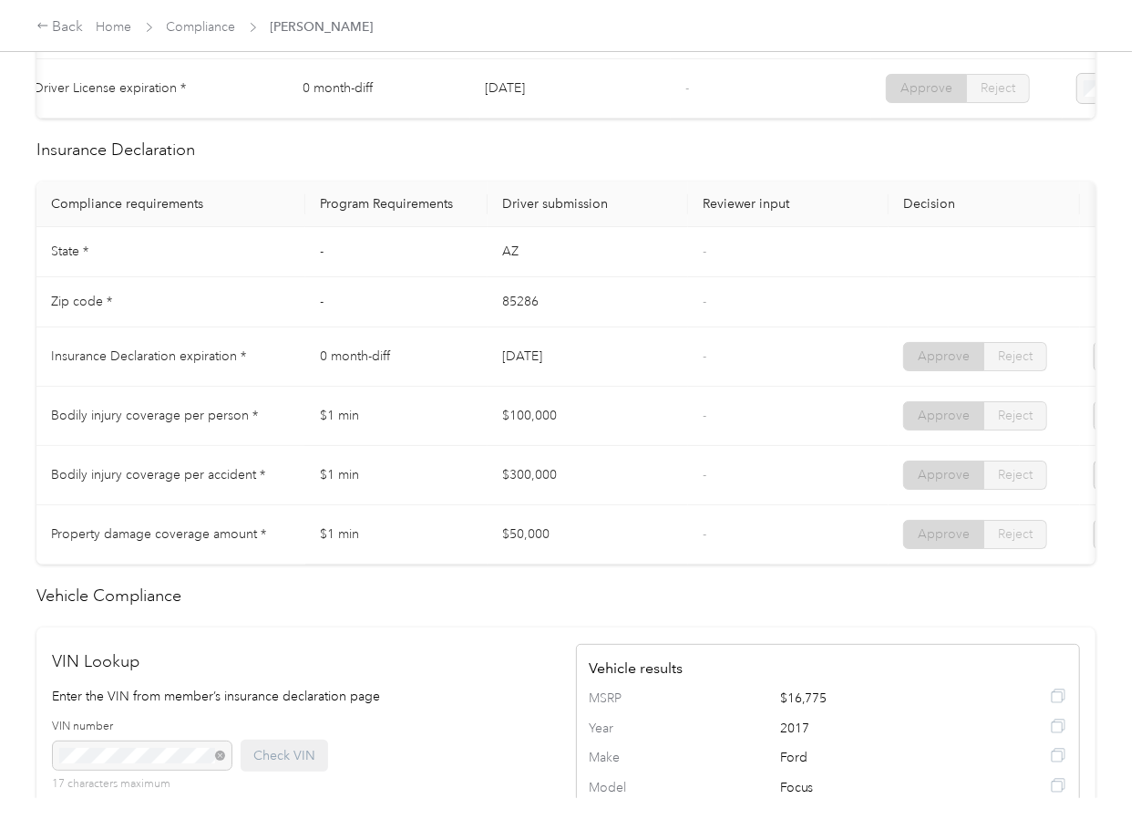
drag, startPoint x: 498, startPoint y: 498, endPoint x: 519, endPoint y: 555, distance: 61.1
click at [526, 505] on td "$300,000" at bounding box center [588, 475] width 201 height 59
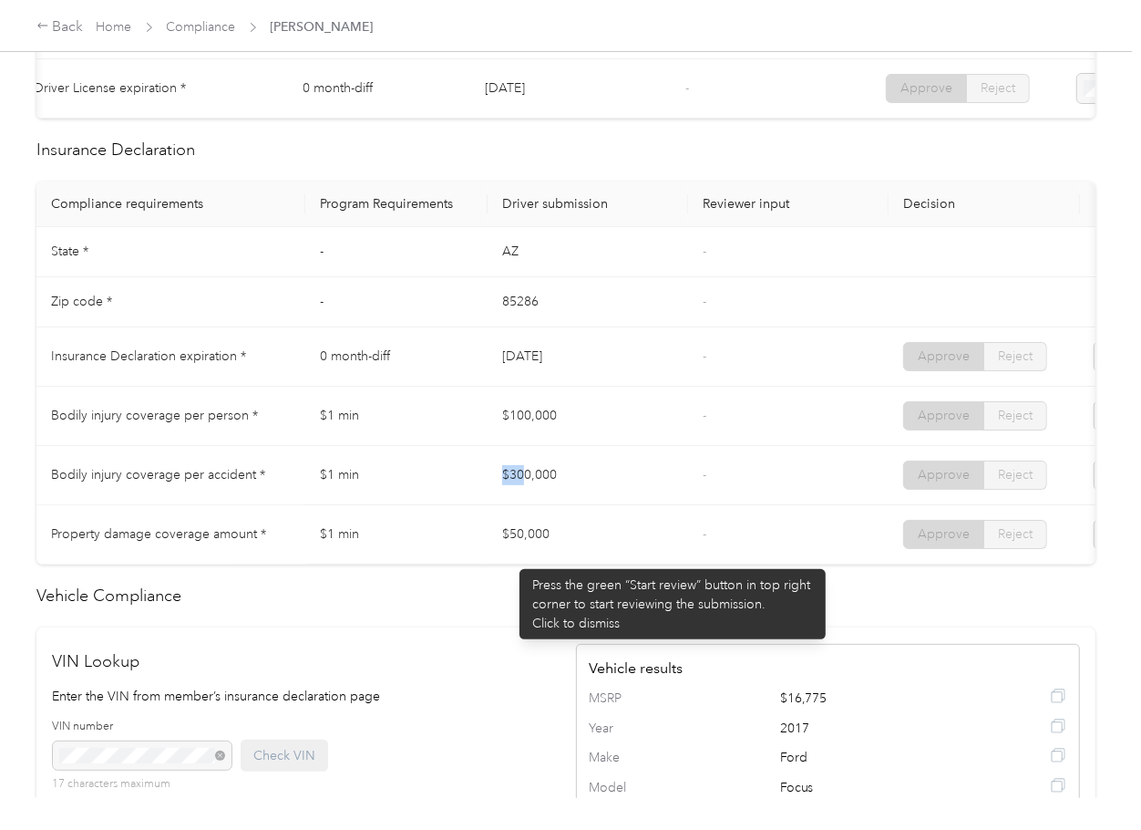
drag, startPoint x: 511, startPoint y: 560, endPoint x: 771, endPoint y: 564, distance: 260.8
click at [571, 564] on td "$50,000" at bounding box center [588, 534] width 201 height 59
click at [771, 564] on td "-" at bounding box center [788, 534] width 201 height 59
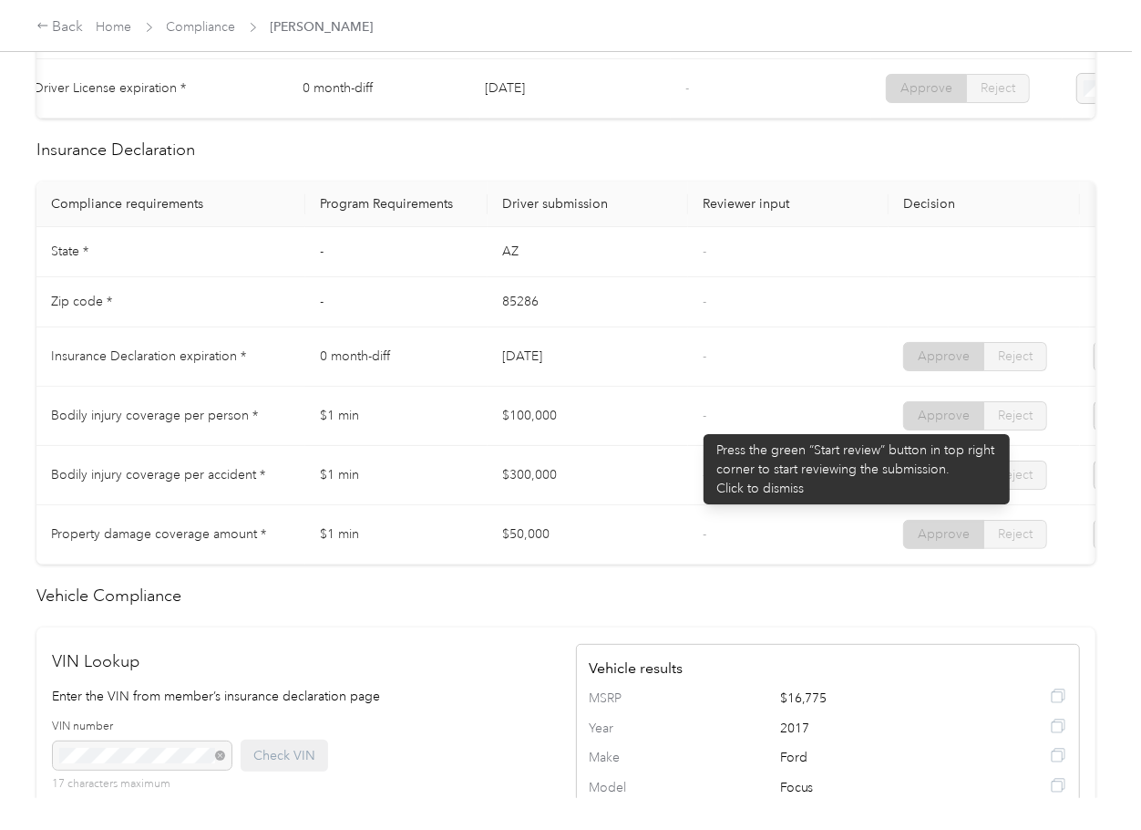
click at [695, 425] on td "-" at bounding box center [788, 416] width 201 height 59
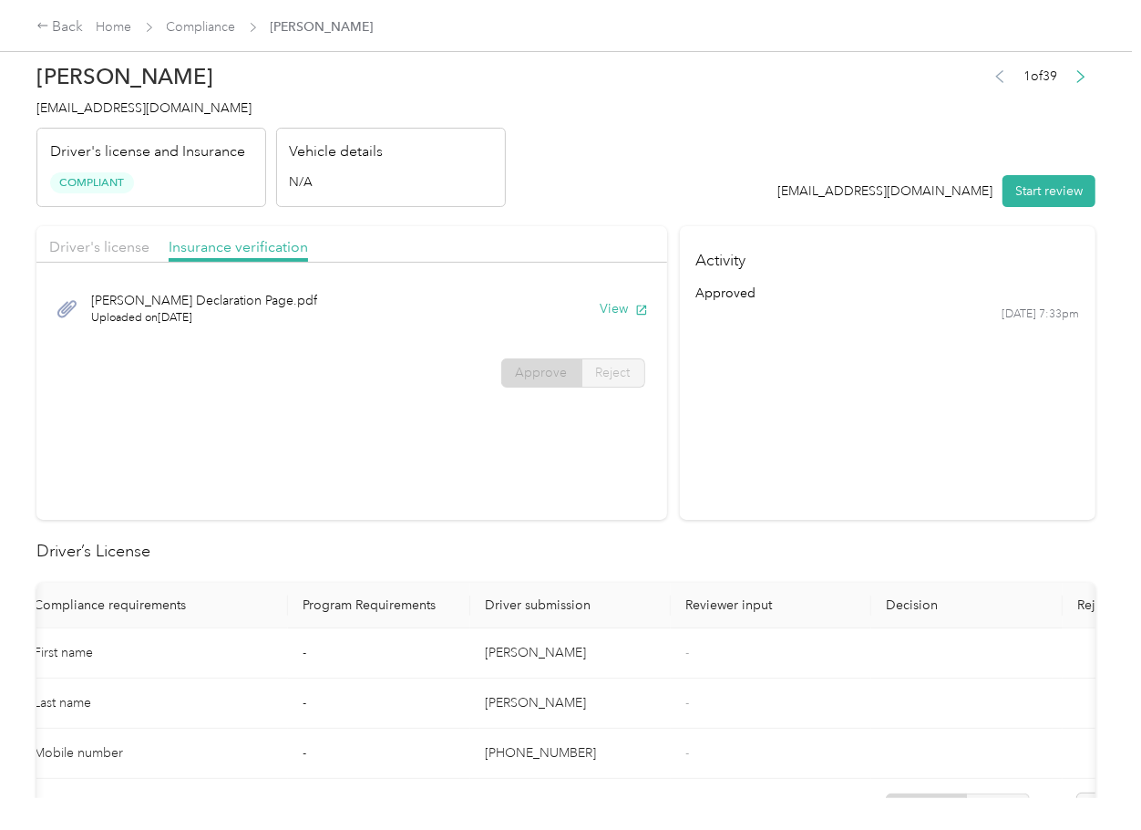
scroll to position [0, 0]
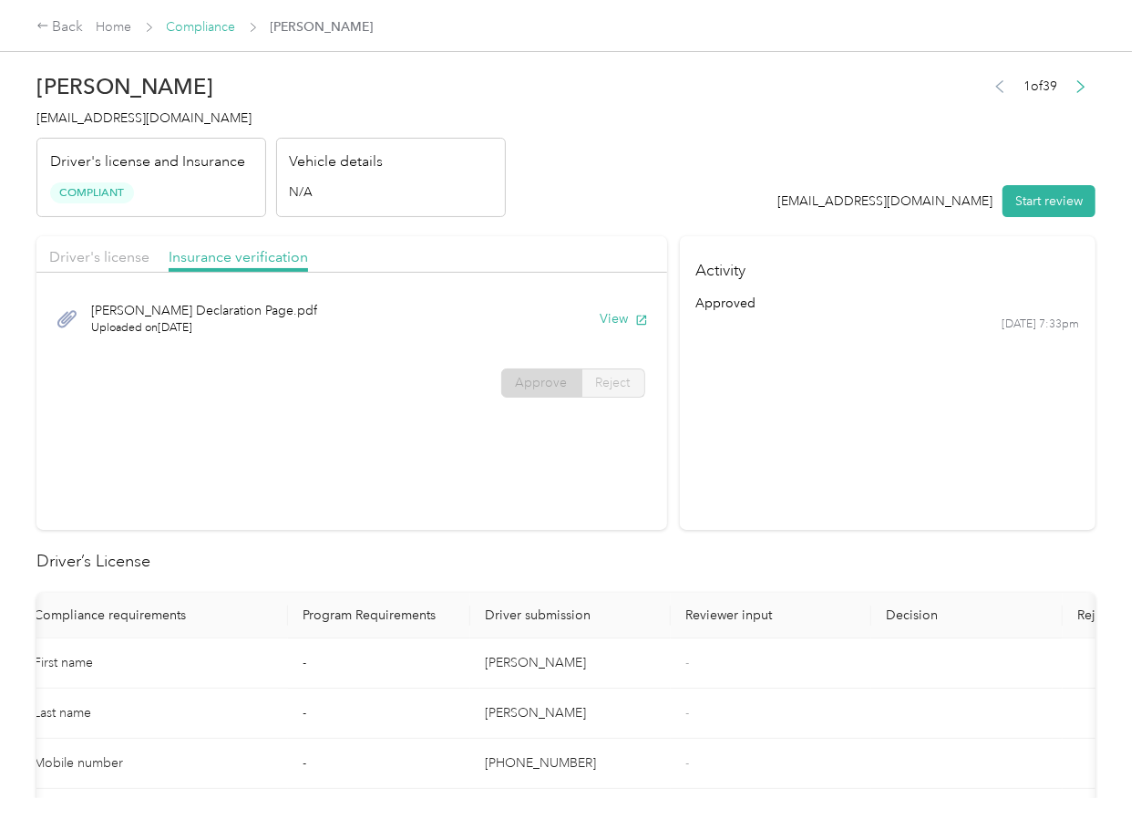
click at [222, 31] on link "Compliance" at bounding box center [201, 26] width 69 height 15
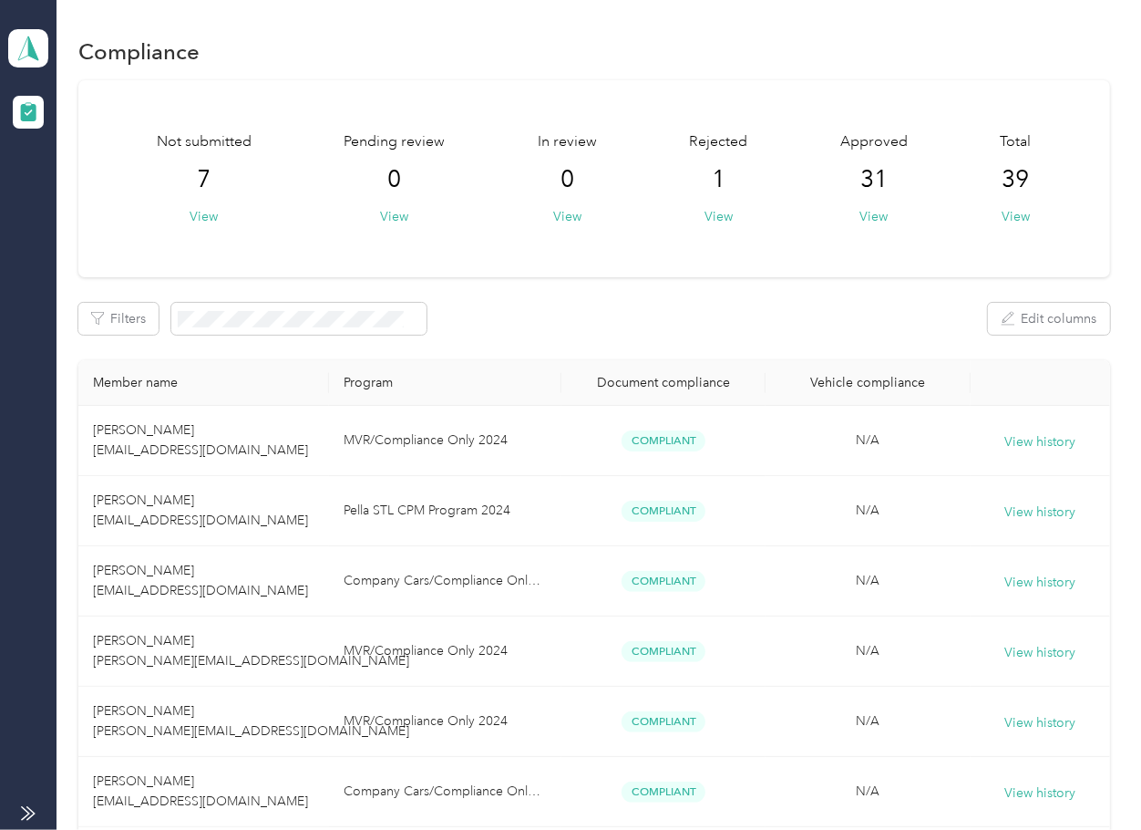
click at [26, 38] on g at bounding box center [28, 48] width 20 height 24
click at [64, 182] on div "Log out" at bounding box center [59, 188] width 70 height 19
